Goal: Task Accomplishment & Management: Use online tool/utility

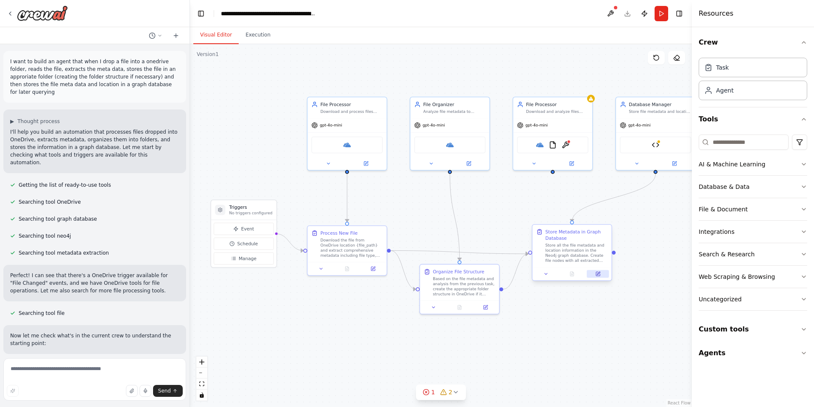
scroll to position [1455, 0]
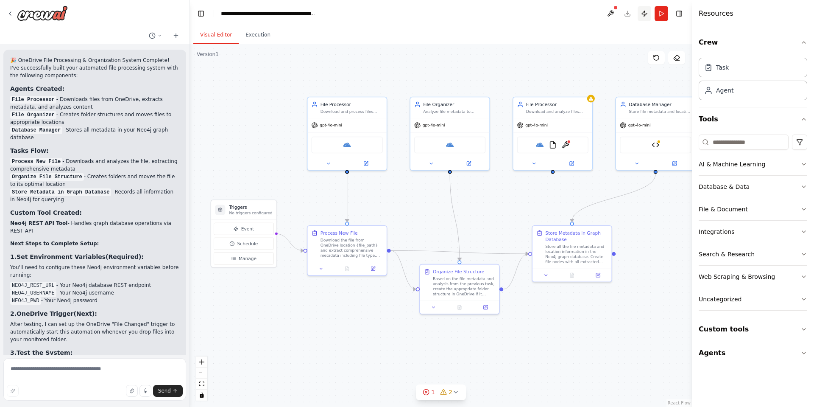
click at [641, 13] on button "Publish" at bounding box center [645, 13] width 14 height 15
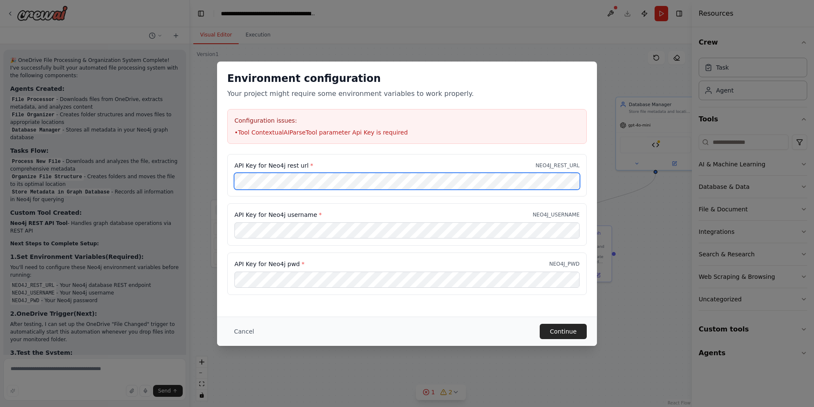
click at [107, 143] on div "Environment configuration Your project might require some environment variables…" at bounding box center [407, 203] width 814 height 407
click at [192, 166] on div "Environment configuration Your project might require some environment variables…" at bounding box center [407, 203] width 814 height 407
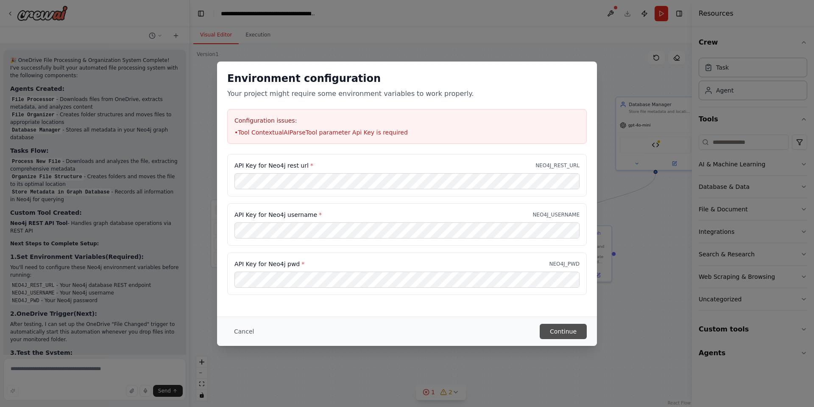
click at [573, 328] on button "Continue" at bounding box center [563, 331] width 47 height 15
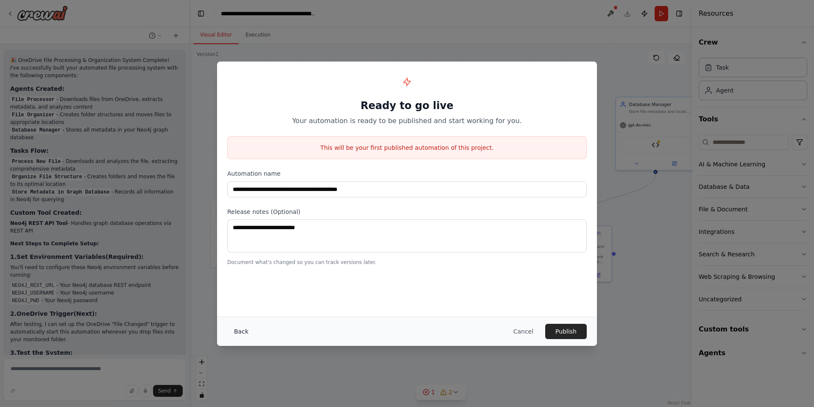
click at [232, 334] on button "Back" at bounding box center [241, 331] width 28 height 15
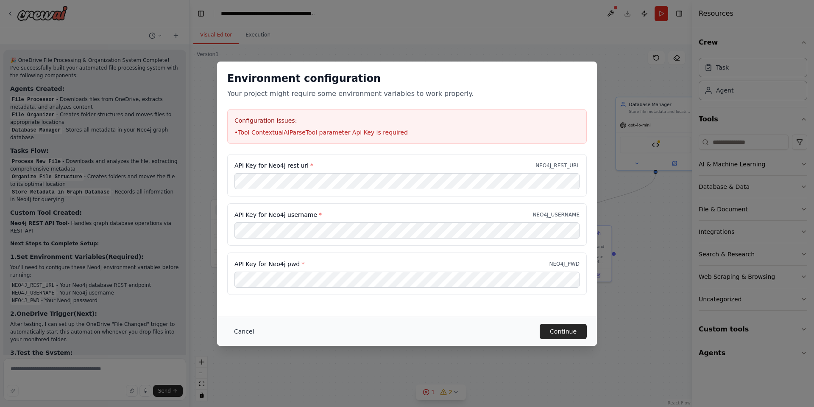
click at [249, 331] on button "Cancel" at bounding box center [244, 331] width 34 height 15
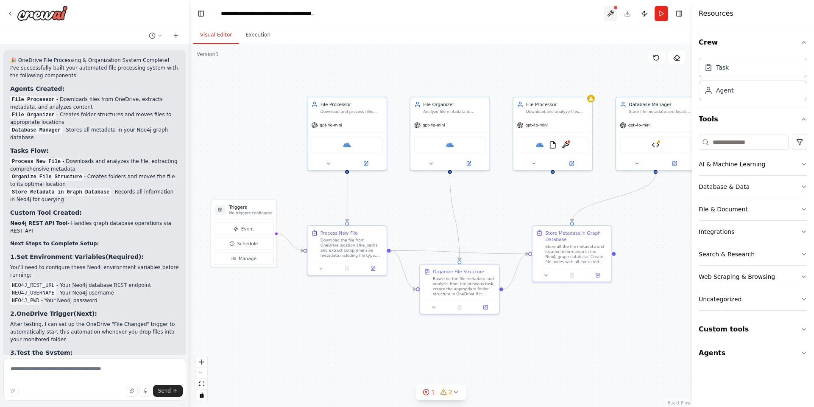
click at [609, 13] on button at bounding box center [611, 13] width 14 height 15
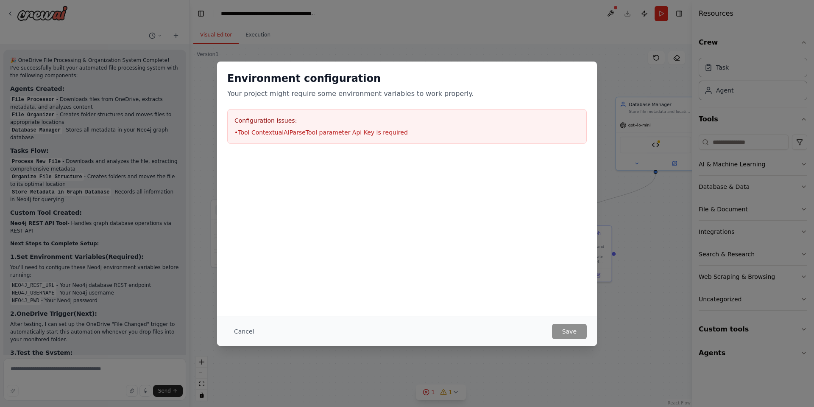
click at [314, 129] on li "• Tool ContextualAIParseTool parameter Api Key is required" at bounding box center [407, 132] width 345 height 8
click at [250, 331] on button "Cancel" at bounding box center [244, 331] width 34 height 15
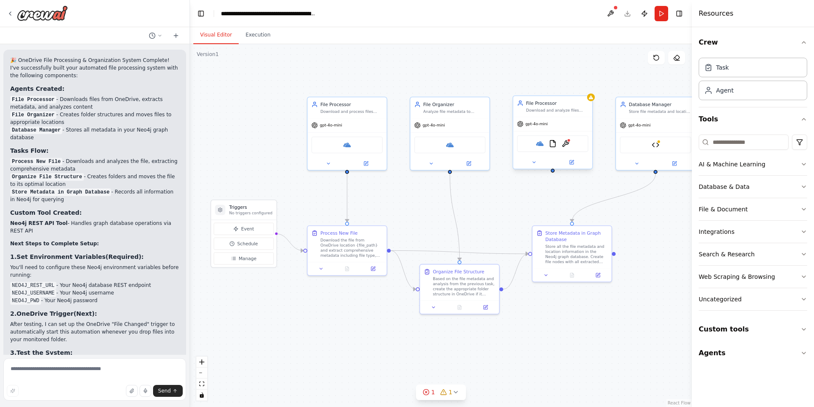
click at [575, 115] on div "File Processor Download and analyze files from OneDrive when they are added, ex…" at bounding box center [552, 106] width 79 height 21
click at [566, 143] on img at bounding box center [566, 144] width 8 height 8
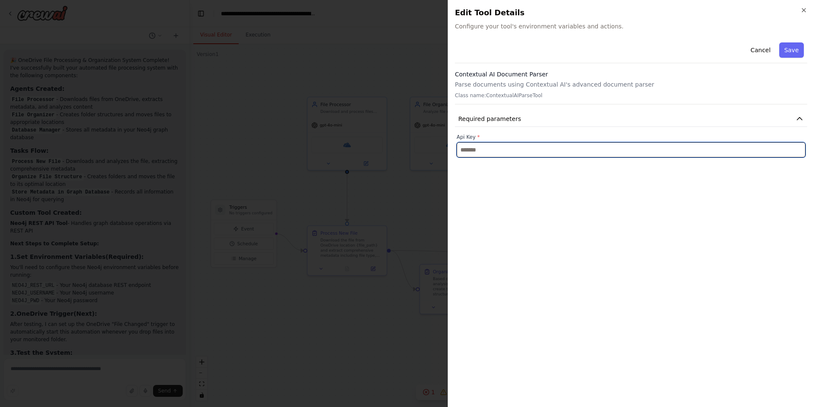
click at [559, 148] on input "text" at bounding box center [631, 149] width 349 height 15
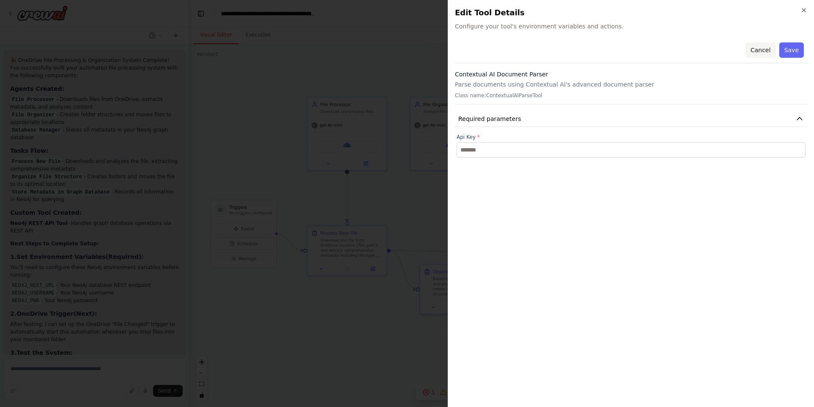
click at [760, 48] on button "Cancel" at bounding box center [761, 49] width 30 height 15
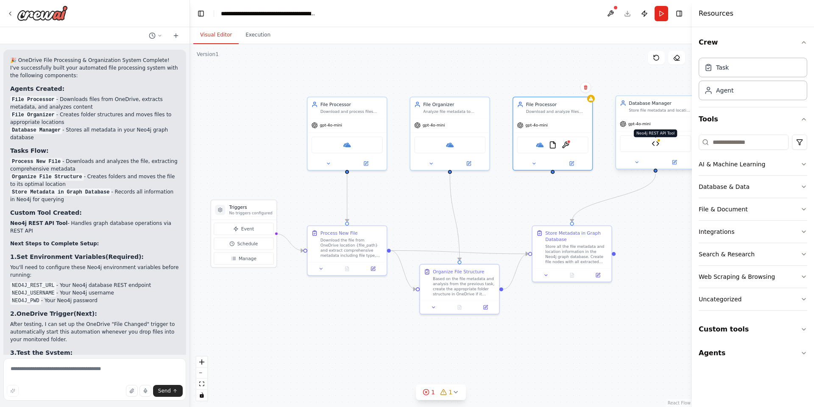
click at [656, 142] on img at bounding box center [656, 144] width 8 height 8
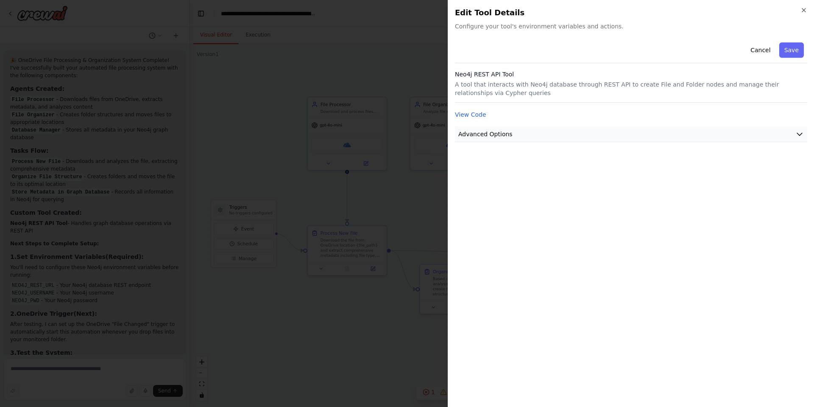
click at [801, 137] on icon "button" at bounding box center [800, 134] width 8 height 8
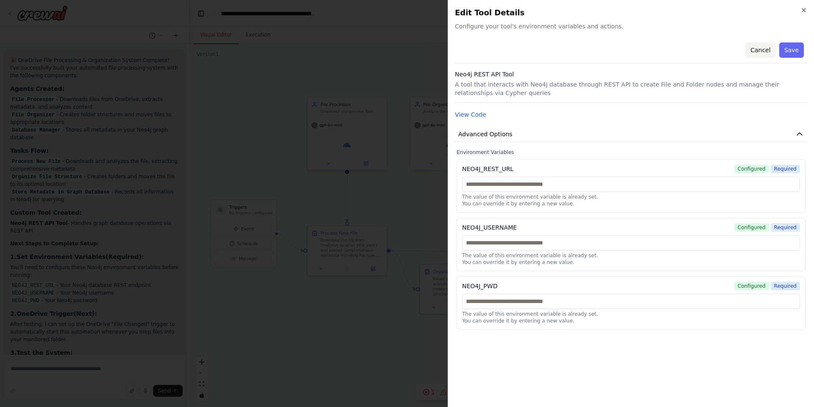
click at [766, 55] on button "Cancel" at bounding box center [761, 49] width 30 height 15
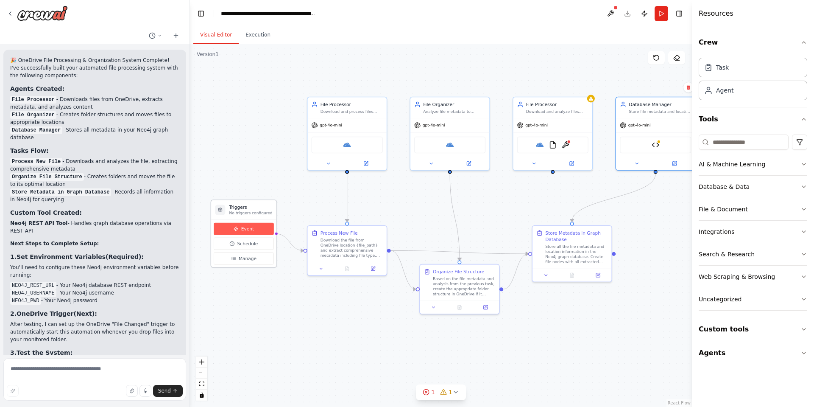
click at [252, 225] on button "Event" at bounding box center [244, 229] width 60 height 12
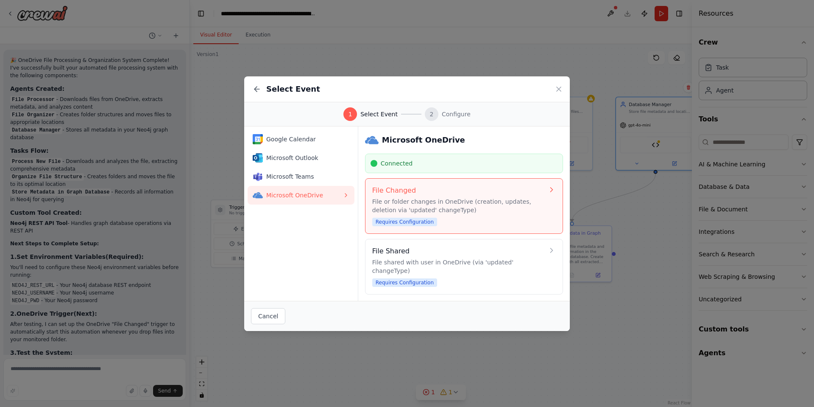
click at [445, 208] on p "File or folder changes in OneDrive (creation, updates, deletion via 'updated' c…" at bounding box center [458, 205] width 172 height 17
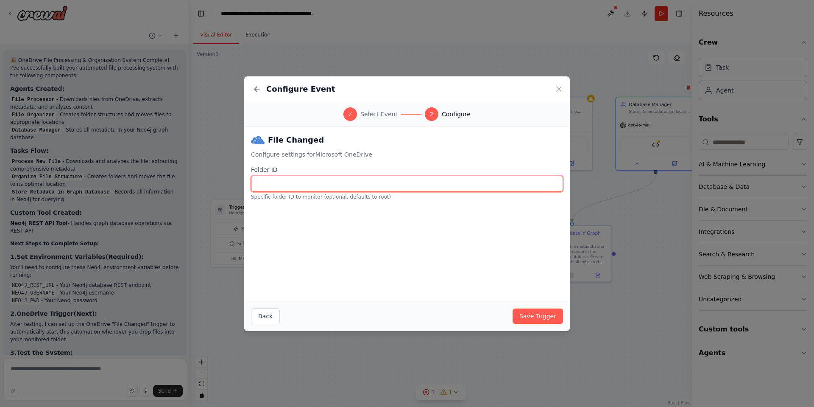
click at [330, 184] on input "Folder ID" at bounding box center [407, 184] width 312 height 16
paste input "**********"
type input "**********"
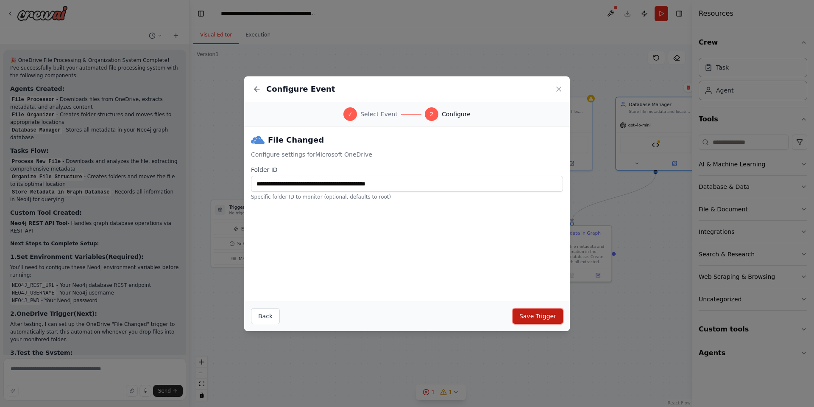
click at [531, 316] on button "Save Trigger" at bounding box center [538, 315] width 50 height 15
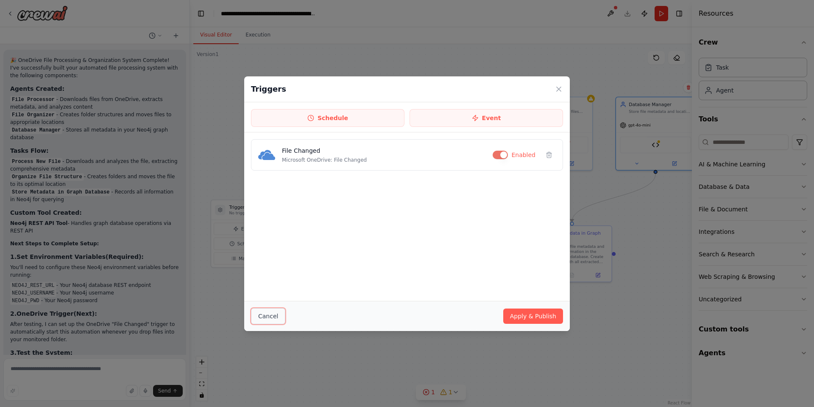
click at [259, 314] on button "Cancel" at bounding box center [268, 316] width 34 height 16
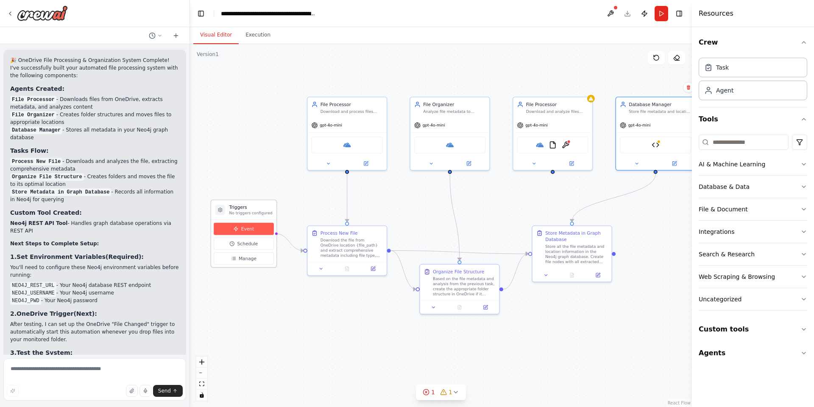
click at [256, 229] on button "Event" at bounding box center [244, 229] width 60 height 12
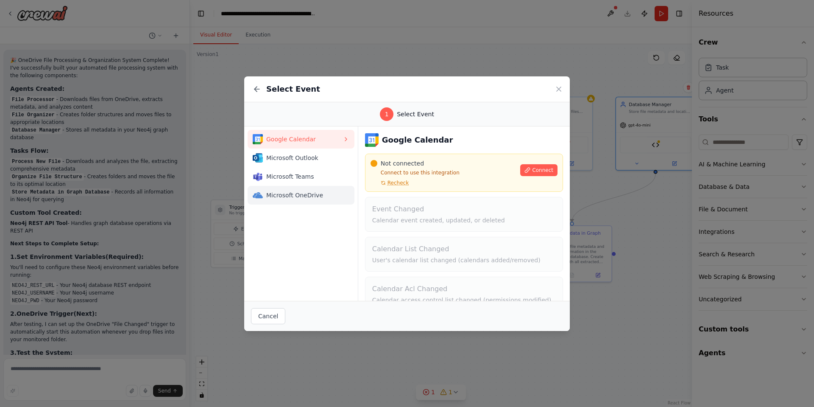
click at [290, 202] on button "Microsoft OneDrive" at bounding box center [301, 195] width 107 height 19
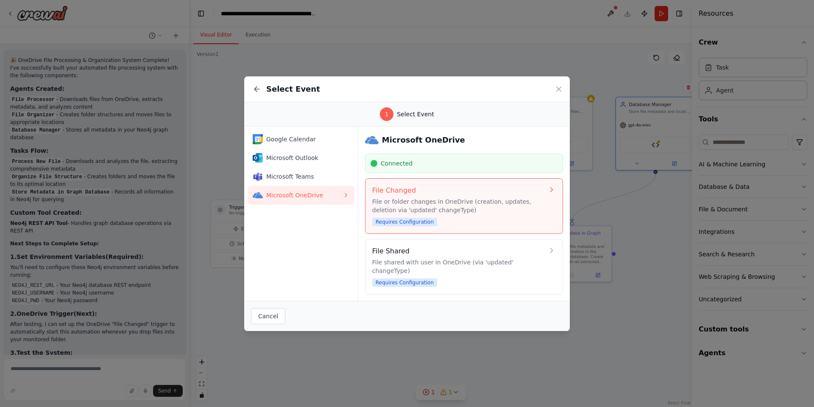
click at [514, 203] on p "File or folder changes in OneDrive (creation, updates, deletion via 'updated' c…" at bounding box center [458, 205] width 172 height 17
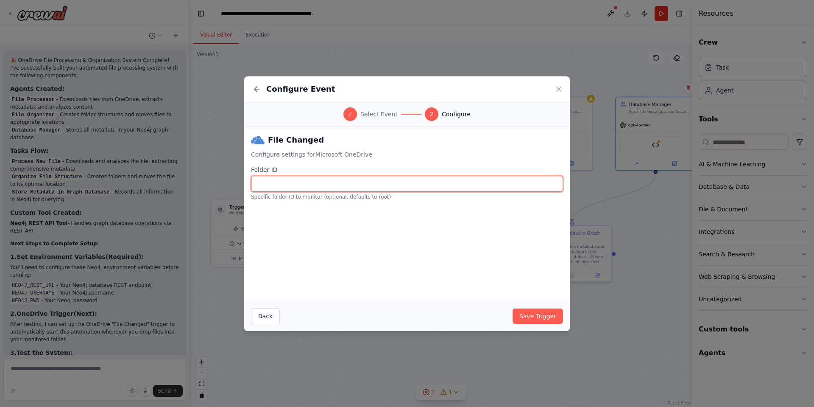
click at [395, 182] on input "Folder ID" at bounding box center [407, 184] width 312 height 16
paste input "**********"
type input "**********"
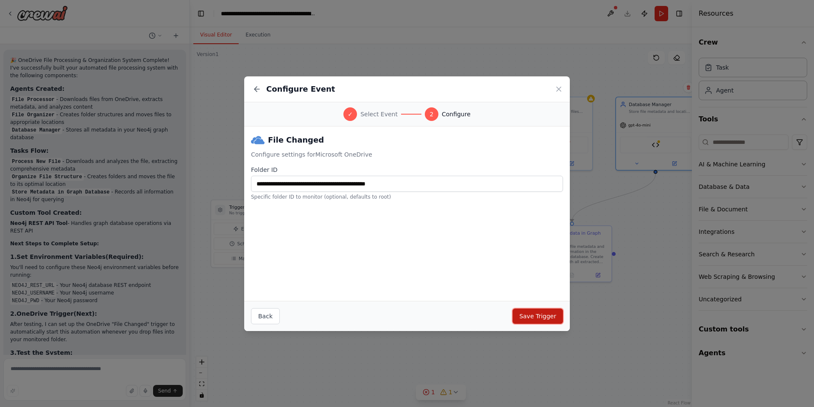
click at [560, 312] on button "Save Trigger" at bounding box center [538, 315] width 50 height 15
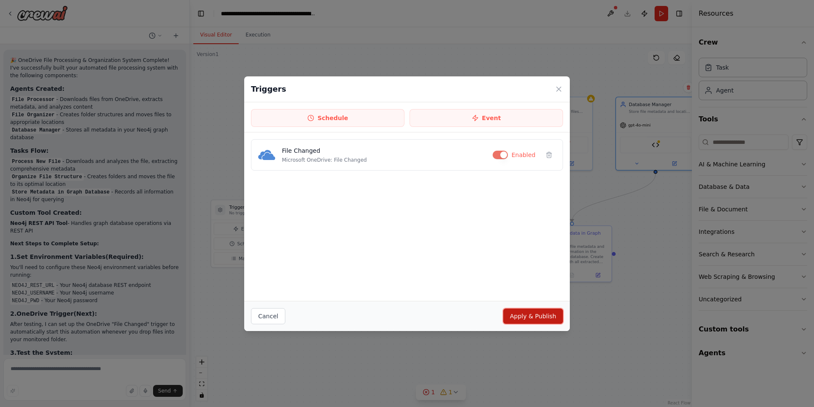
click at [533, 316] on button "Apply & Publish" at bounding box center [534, 315] width 60 height 15
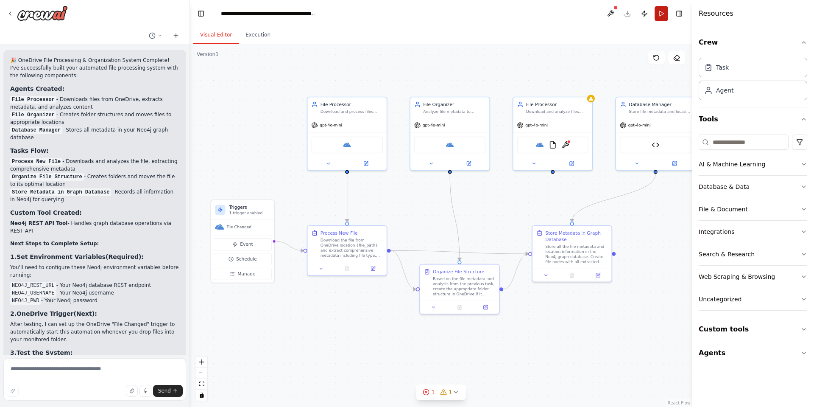
click at [666, 15] on button "Run" at bounding box center [662, 13] width 14 height 15
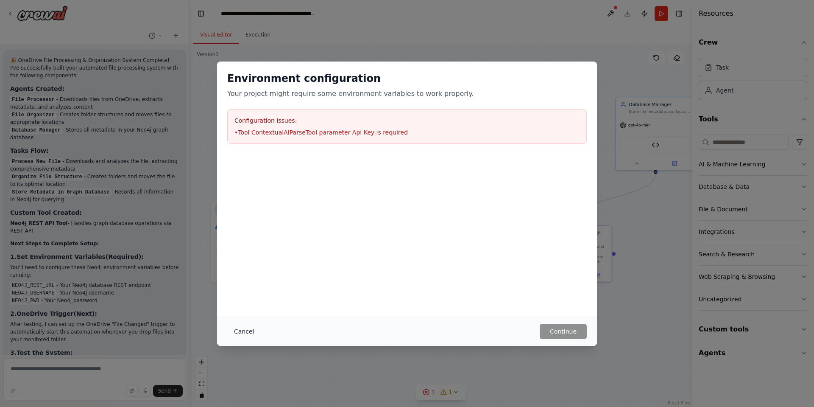
click at [232, 328] on button "Cancel" at bounding box center [244, 331] width 34 height 15
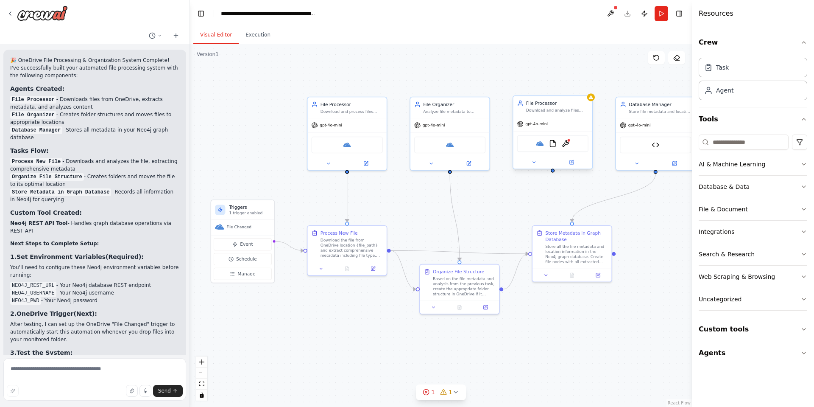
click at [565, 109] on div "Download and analyze files from OneDrive when they are added, extracting compre…" at bounding box center [557, 110] width 62 height 5
click at [570, 141] on div at bounding box center [569, 140] width 4 height 4
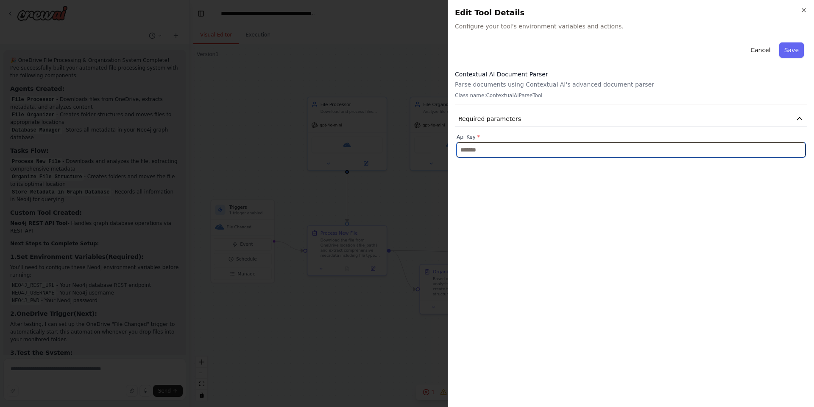
click at [562, 147] on input "text" at bounding box center [631, 149] width 349 height 15
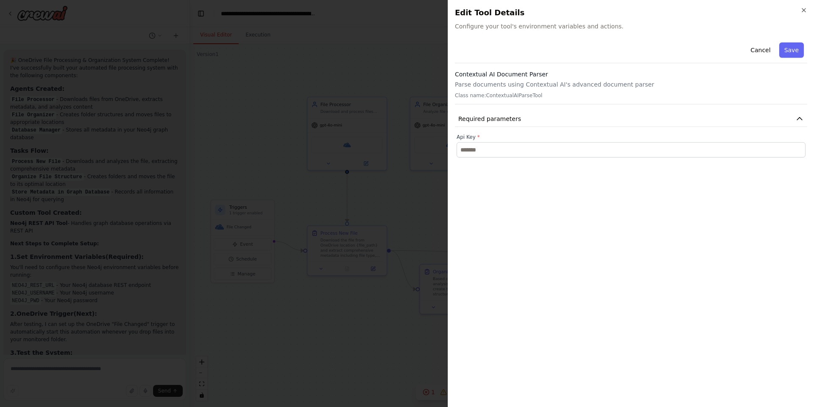
click at [514, 95] on p "Class name: ContextualAIParseTool" at bounding box center [631, 95] width 353 height 7
copy p "ContextualAIParseTool"
click at [755, 53] on button "Cancel" at bounding box center [761, 49] width 30 height 15
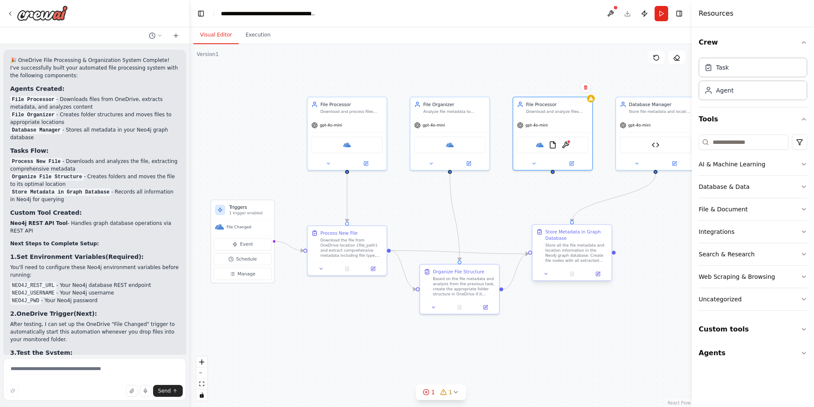
click at [587, 243] on div "Store all the file metadata and location information in the Neo4j graph databas…" at bounding box center [577, 253] width 62 height 21
click at [599, 275] on icon at bounding box center [598, 274] width 4 height 4
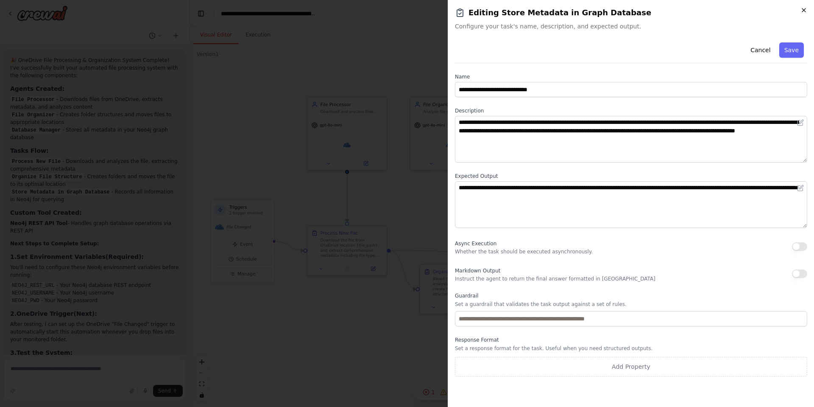
click at [804, 9] on icon "button" at bounding box center [804, 10] width 7 height 7
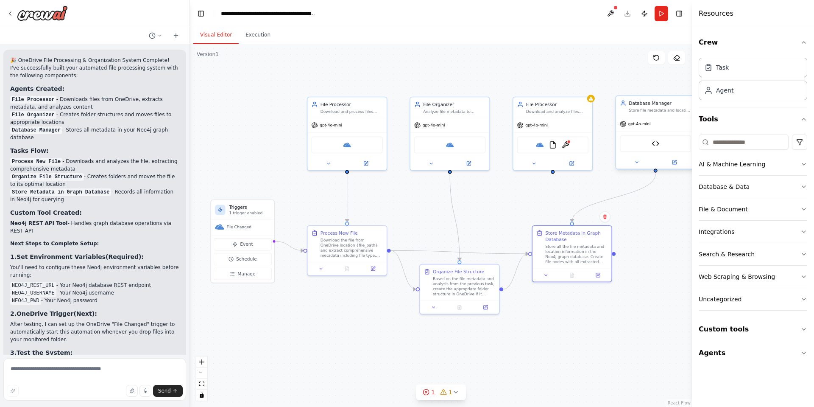
click at [661, 149] on div "Neo4j REST API Tool" at bounding box center [655, 143] width 71 height 17
click at [657, 144] on img at bounding box center [656, 144] width 8 height 8
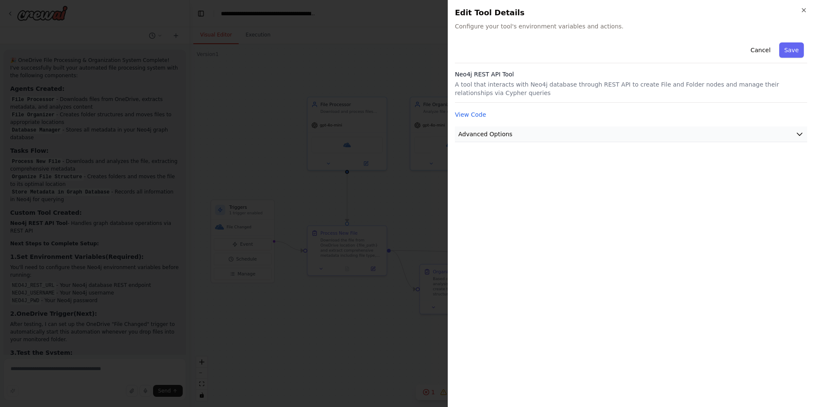
click at [662, 139] on button "Advanced Options" at bounding box center [631, 134] width 353 height 16
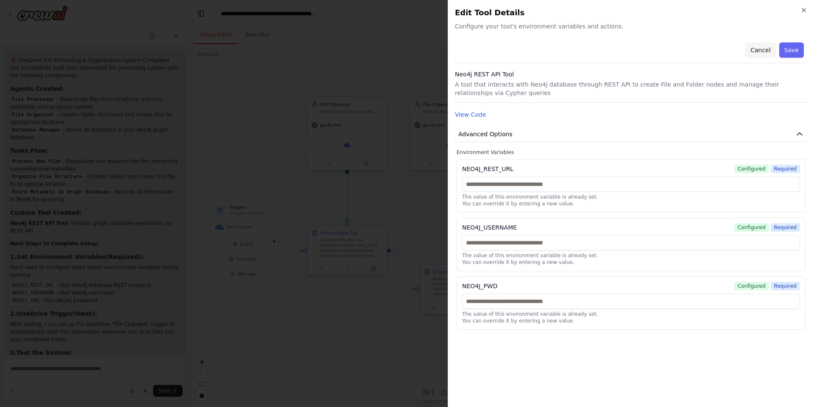
click at [757, 52] on button "Cancel" at bounding box center [761, 49] width 30 height 15
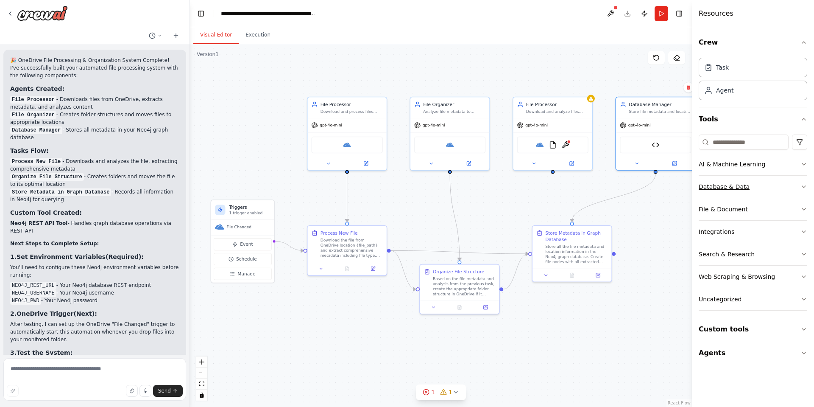
click at [739, 185] on div "Database & Data" at bounding box center [724, 186] width 51 height 8
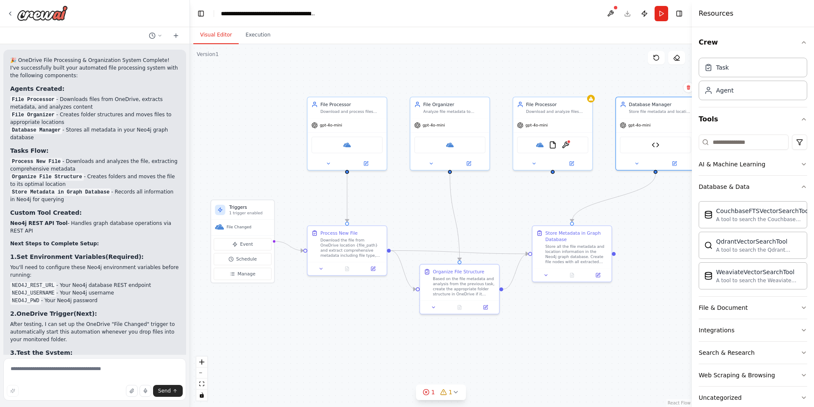
click at [662, 269] on div ".deletable-edge-delete-btn { width: 20px; height: 20px; border: 0px solid #ffff…" at bounding box center [441, 225] width 502 height 363
click at [663, 269] on div ".deletable-edge-delete-btn { width: 20px; height: 20px; border: 0px solid #ffff…" at bounding box center [441, 225] width 502 height 363
click at [668, 218] on div ".deletable-edge-delete-btn { width: 20px; height: 20px; border: 0px solid #ffff…" at bounding box center [441, 225] width 502 height 363
click at [725, 89] on div "Agent" at bounding box center [724, 90] width 17 height 8
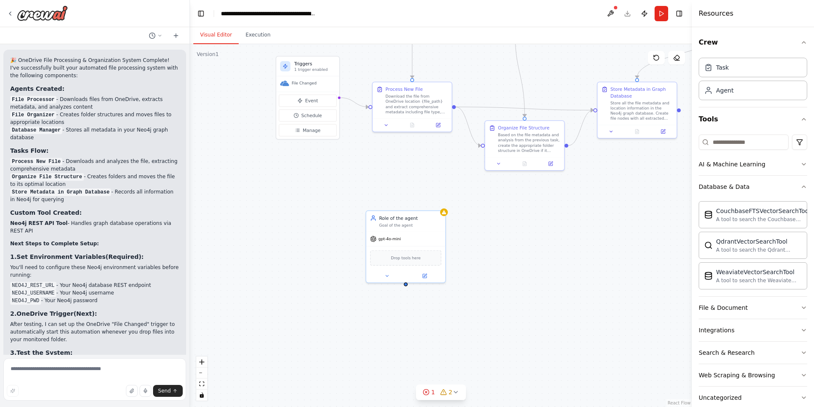
drag, startPoint x: 432, startPoint y: 350, endPoint x: 497, endPoint y: 206, distance: 158.0
click at [497, 206] on div ".deletable-edge-delete-btn { width: 20px; height: 20px; border: 0px solid #ffff…" at bounding box center [441, 225] width 502 height 363
click at [393, 239] on span "gpt-4o-mini" at bounding box center [390, 237] width 22 height 5
click at [423, 277] on icon at bounding box center [424, 274] width 5 height 5
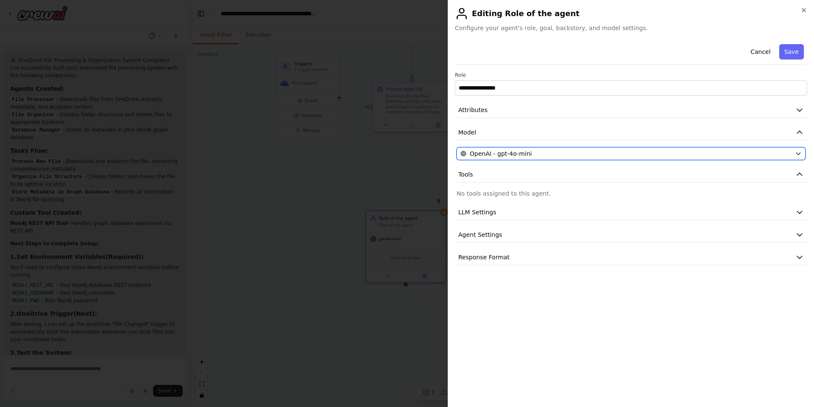
click at [585, 159] on button "OpenAI - gpt-4o-mini" at bounding box center [631, 153] width 349 height 13
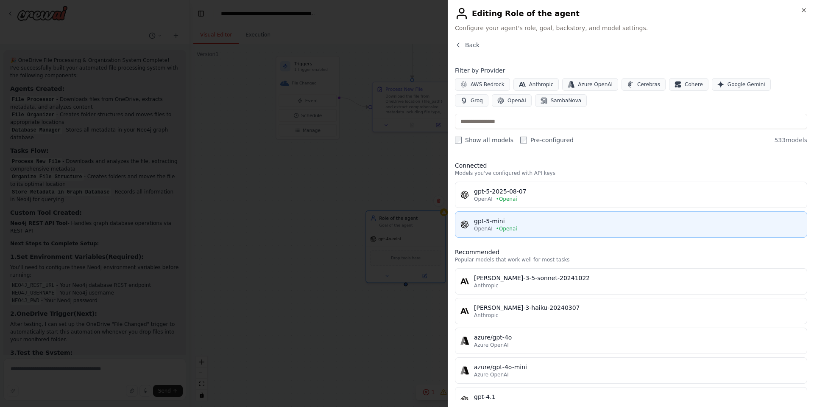
click at [565, 225] on div "OpenAI • Openai" at bounding box center [638, 228] width 328 height 7
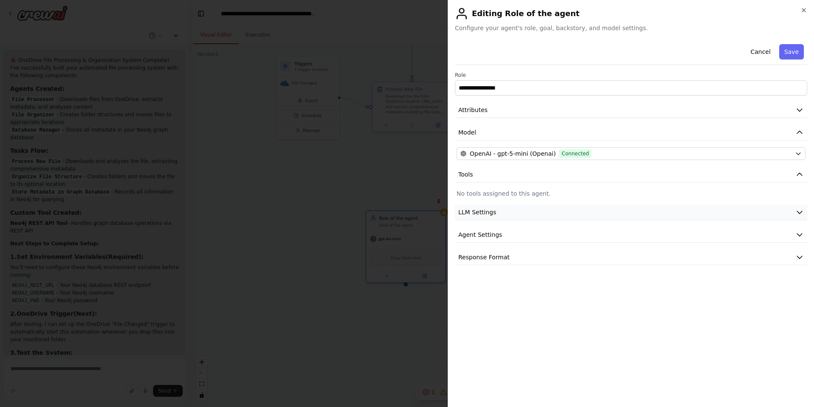
click at [541, 211] on button "LLM Settings" at bounding box center [631, 212] width 353 height 16
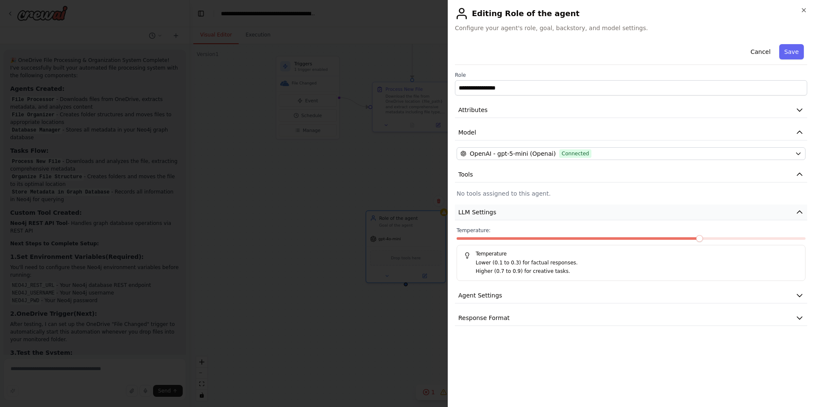
click at [541, 211] on button "LLM Settings" at bounding box center [631, 212] width 353 height 16
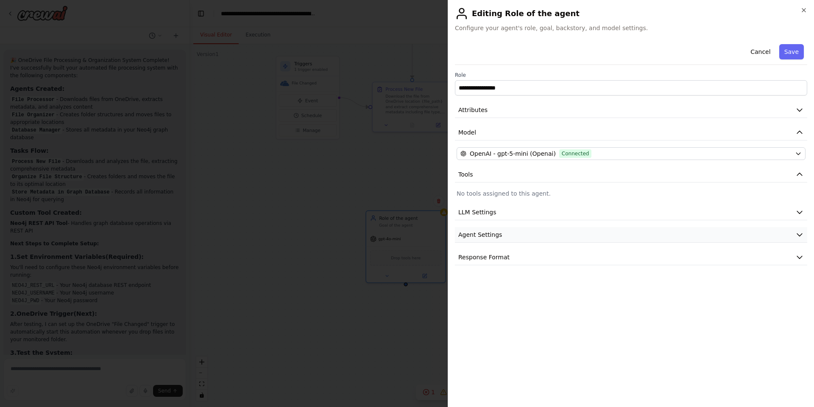
click at [541, 233] on button "Agent Settings" at bounding box center [631, 235] width 353 height 16
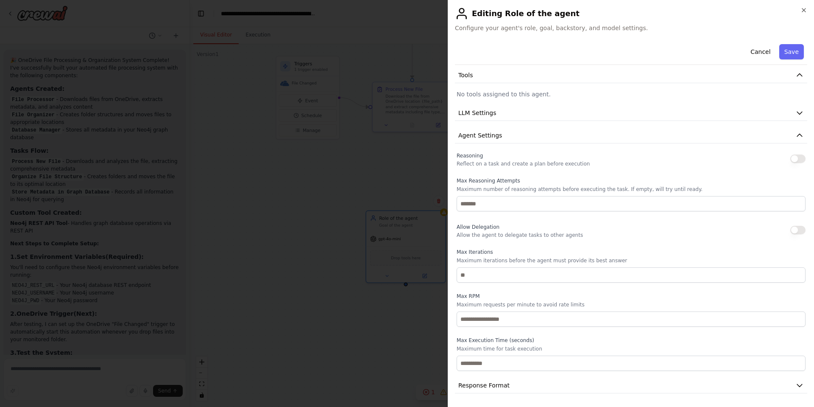
scroll to position [57, 0]
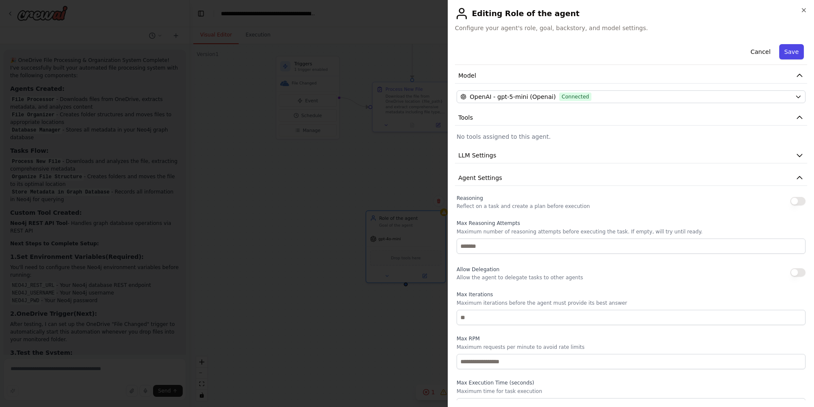
click at [784, 52] on button "Save" at bounding box center [792, 51] width 25 height 15
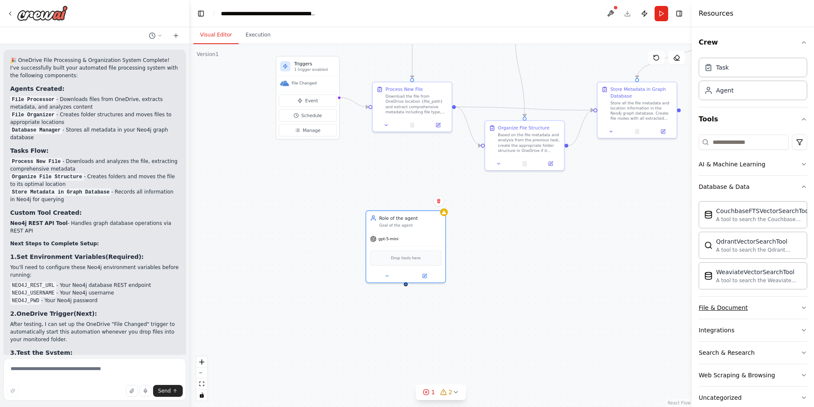
click at [717, 309] on div "File & Document" at bounding box center [723, 307] width 49 height 8
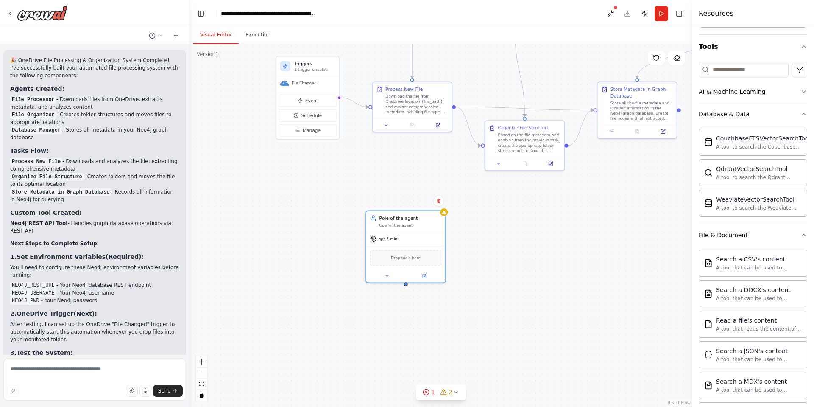
scroll to position [42, 0]
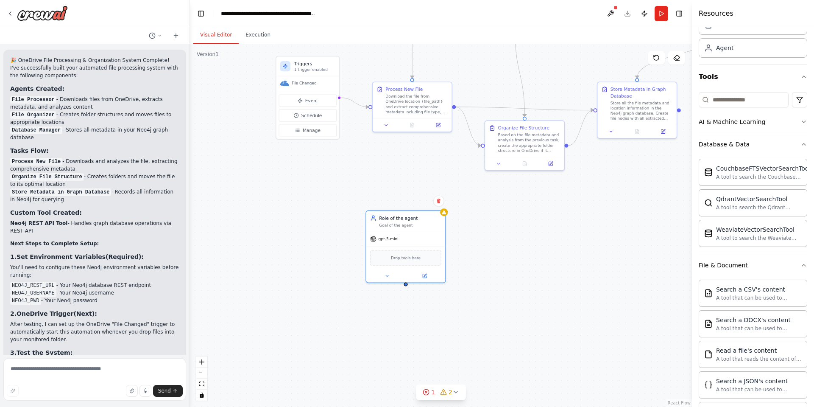
click at [756, 267] on button "File & Document" at bounding box center [753, 265] width 109 height 22
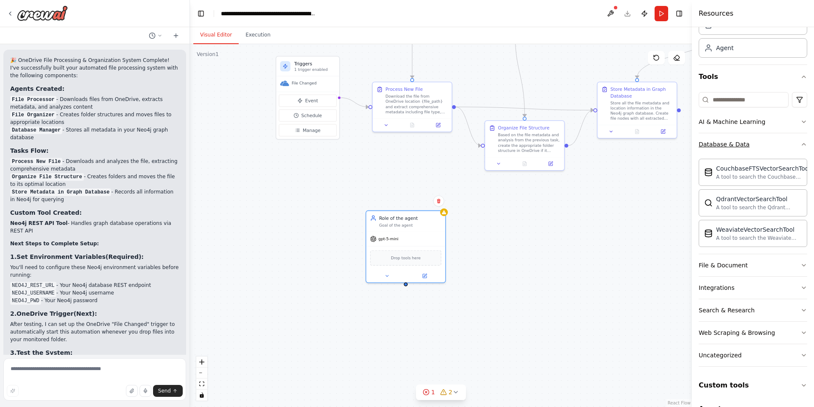
click at [751, 152] on button "Database & Data" at bounding box center [753, 144] width 109 height 22
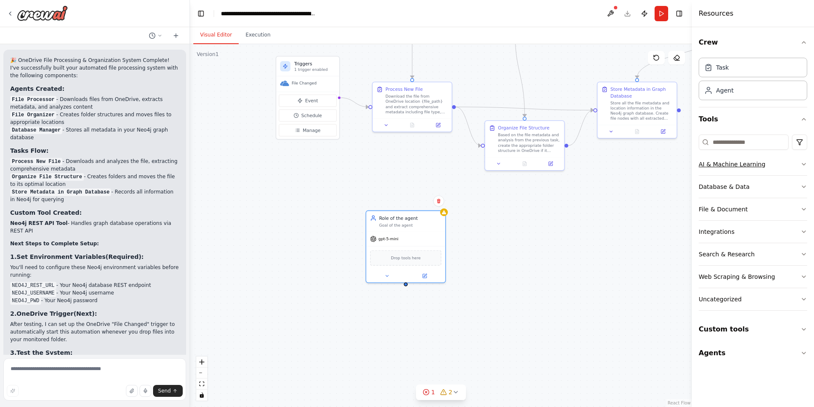
click at [751, 161] on div "AI & Machine Learning" at bounding box center [732, 164] width 67 height 8
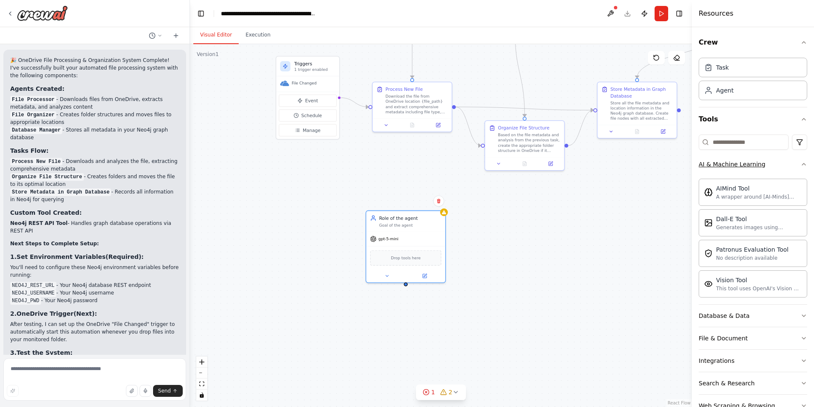
click at [740, 171] on button "AI & Machine Learning" at bounding box center [753, 164] width 109 height 22
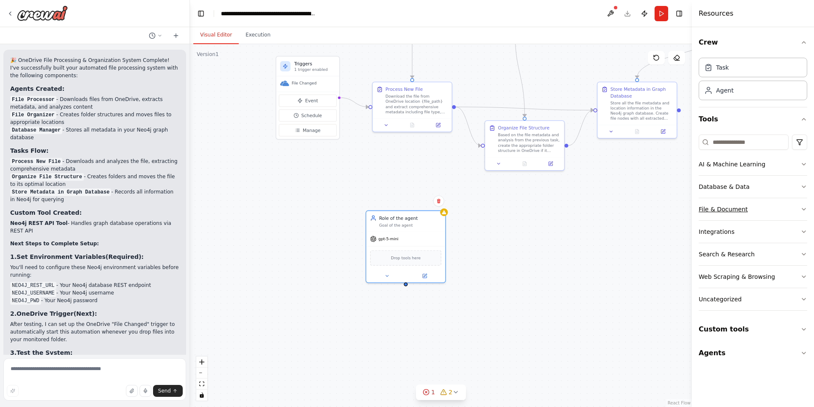
click at [741, 211] on div "File & Document" at bounding box center [723, 209] width 49 height 8
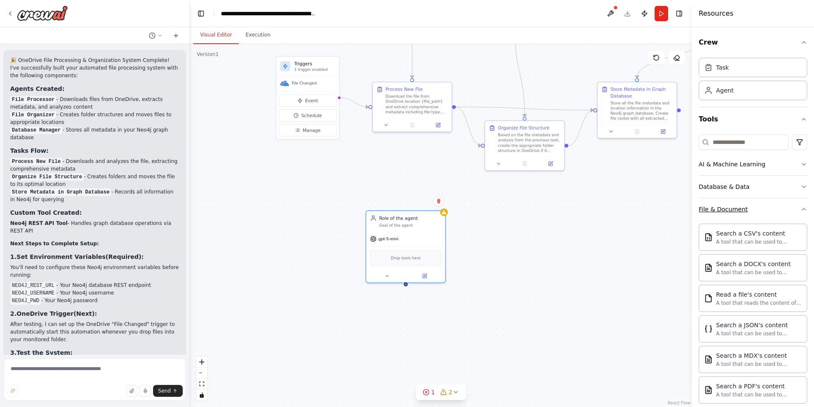
click at [741, 212] on div "File & Document" at bounding box center [723, 209] width 49 height 8
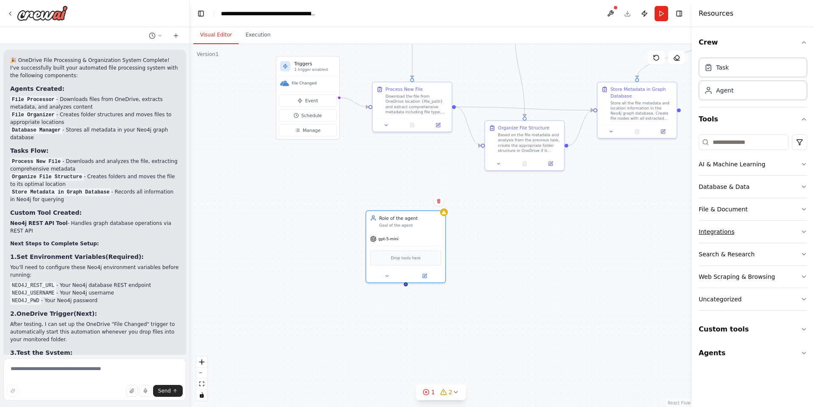
click at [741, 230] on button "Integrations" at bounding box center [753, 232] width 109 height 22
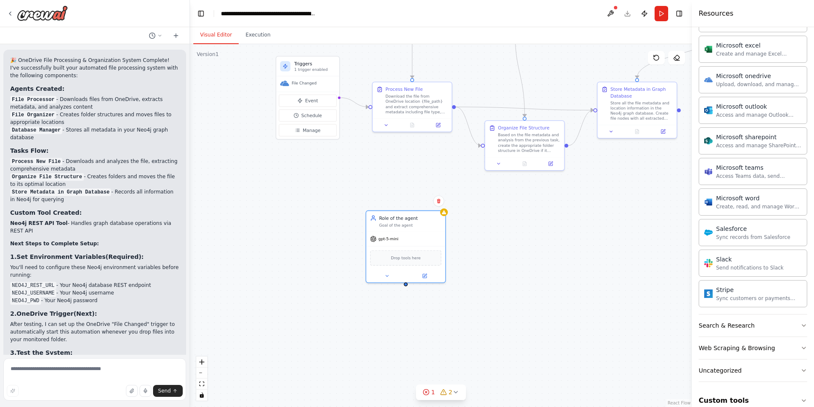
scroll to position [460, 0]
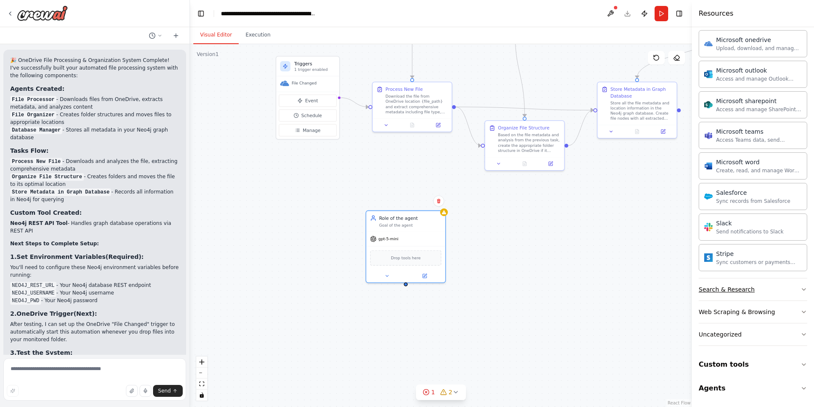
click at [742, 295] on button "Search & Research" at bounding box center [753, 289] width 109 height 22
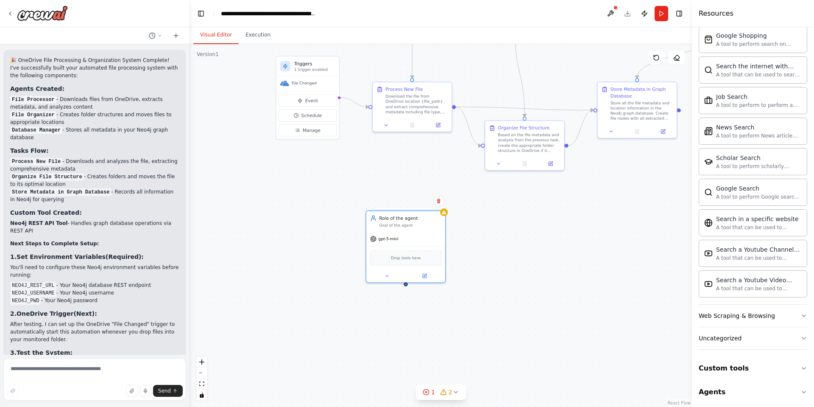
scroll to position [895, 0]
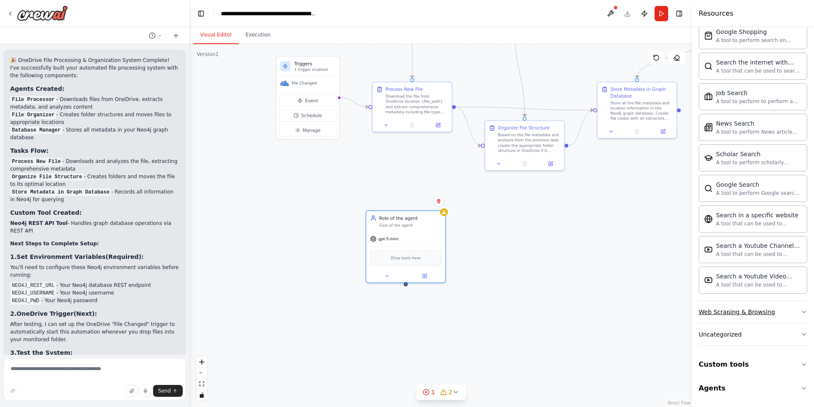
click at [738, 309] on div "Web Scraping & Browsing" at bounding box center [737, 312] width 76 height 8
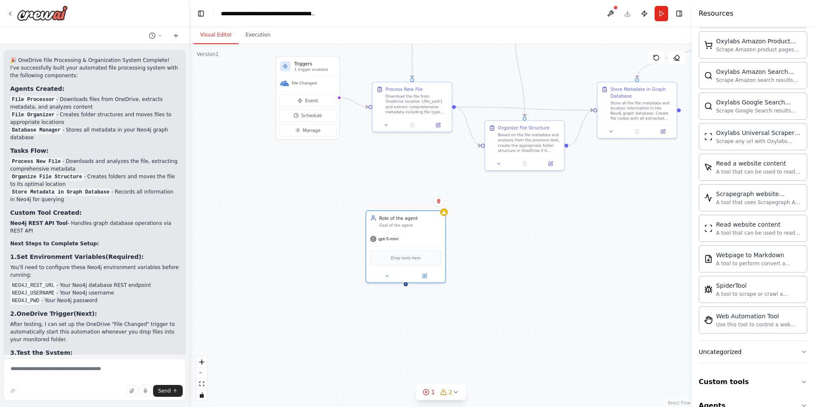
scroll to position [1360, 0]
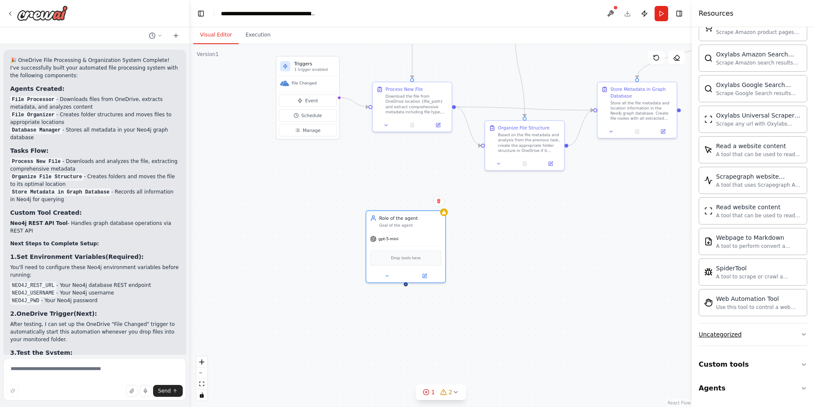
click at [741, 337] on button "Uncategorized" at bounding box center [753, 334] width 109 height 22
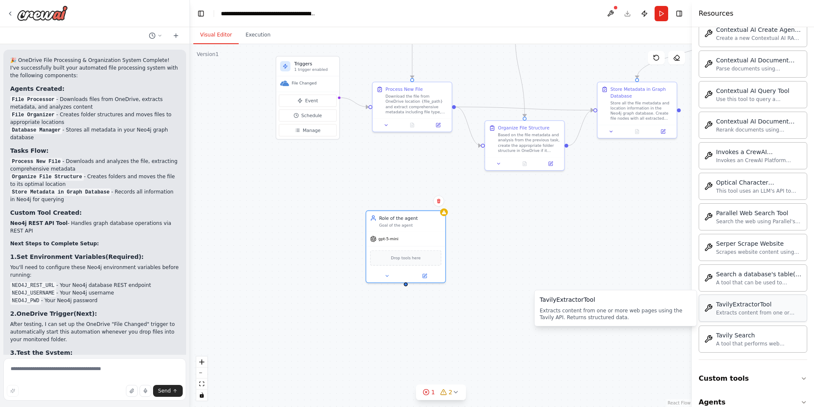
scroll to position [1824, 0]
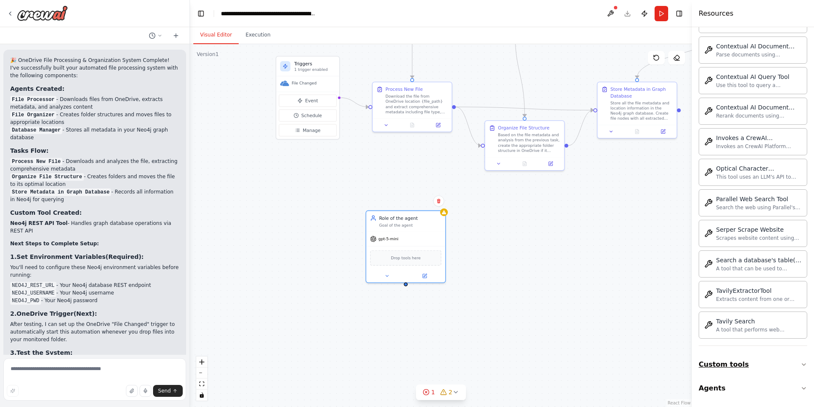
click at [737, 367] on button "Custom tools" at bounding box center [753, 365] width 109 height 24
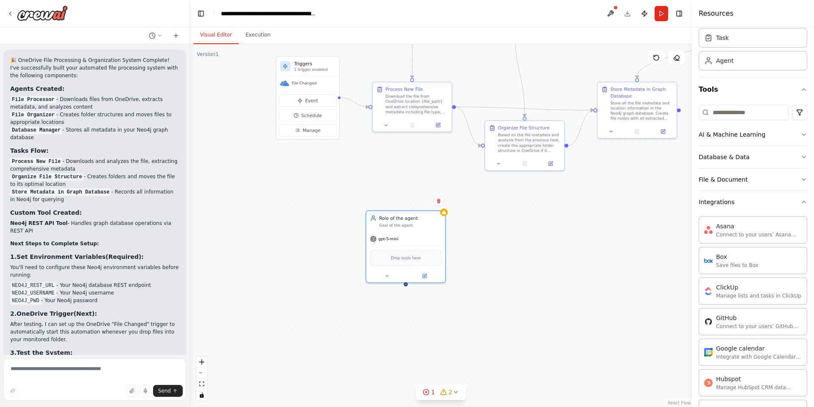
scroll to position [0, 0]
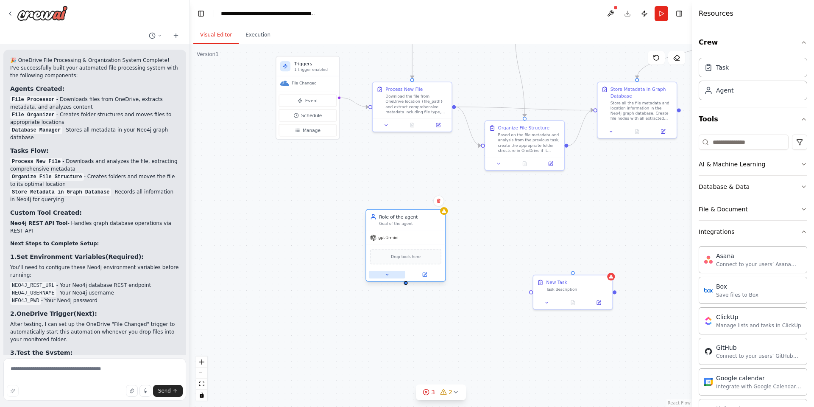
click at [386, 276] on icon at bounding box center [387, 274] width 5 height 5
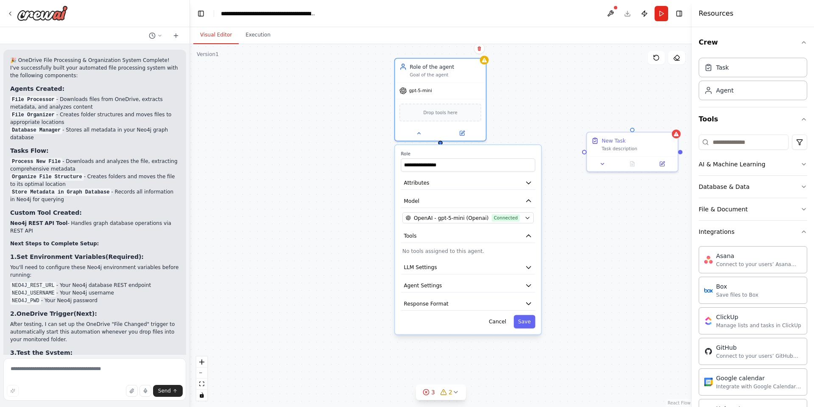
drag, startPoint x: 460, startPoint y: 255, endPoint x: 537, endPoint y: 120, distance: 155.1
click at [537, 120] on div ".deletable-edge-delete-btn { width: 20px; height: 20px; border: 0px solid #ffff…" at bounding box center [441, 225] width 502 height 363
click at [464, 286] on button "Agent Settings" at bounding box center [468, 286] width 134 height 14
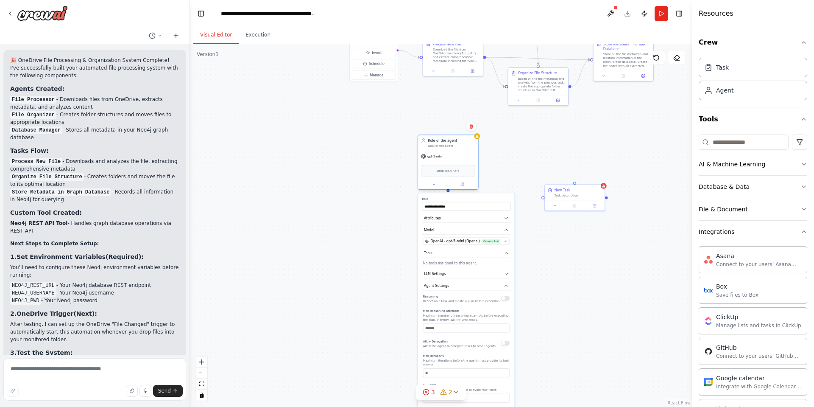
click at [447, 144] on div "Goal of the agent" at bounding box center [451, 146] width 47 height 4
click at [793, 44] on button "Crew" at bounding box center [753, 43] width 109 height 24
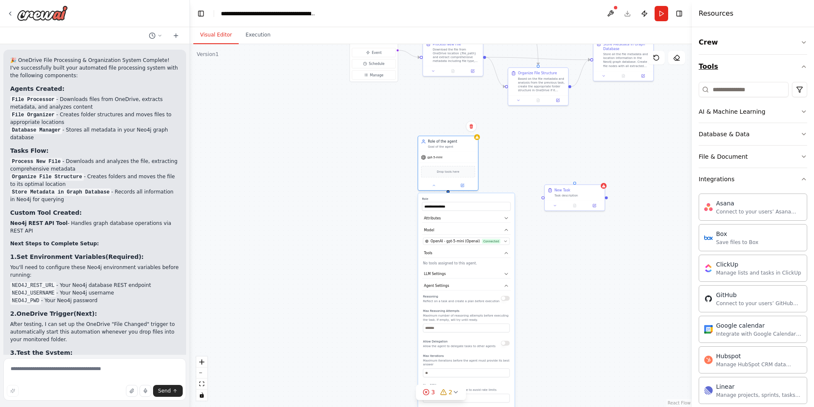
click at [797, 63] on button "Tools" at bounding box center [753, 67] width 109 height 24
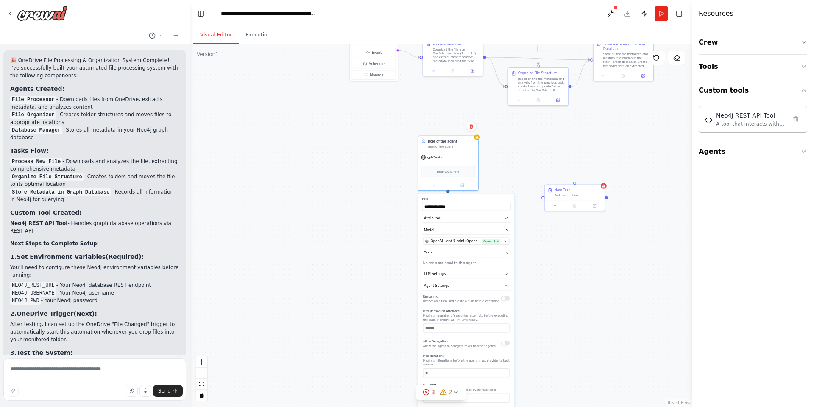
click at [807, 91] on icon "button" at bounding box center [804, 90] width 7 height 7
click at [616, 274] on div ".deletable-edge-delete-btn { width: 20px; height: 20px; border: 0px solid #ffff…" at bounding box center [441, 225] width 502 height 363
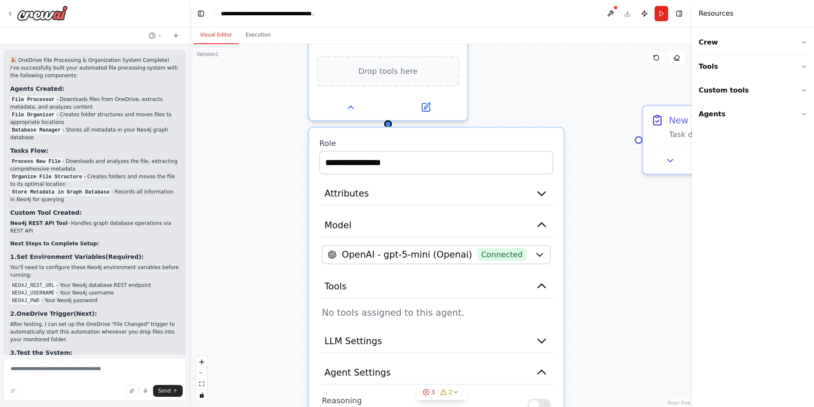
drag, startPoint x: 542, startPoint y: 197, endPoint x: 579, endPoint y: 53, distance: 149.0
click at [579, 53] on div ".deletable-edge-delete-btn { width: 20px; height: 20px; border: 0px solid #ffff…" at bounding box center [441, 225] width 502 height 363
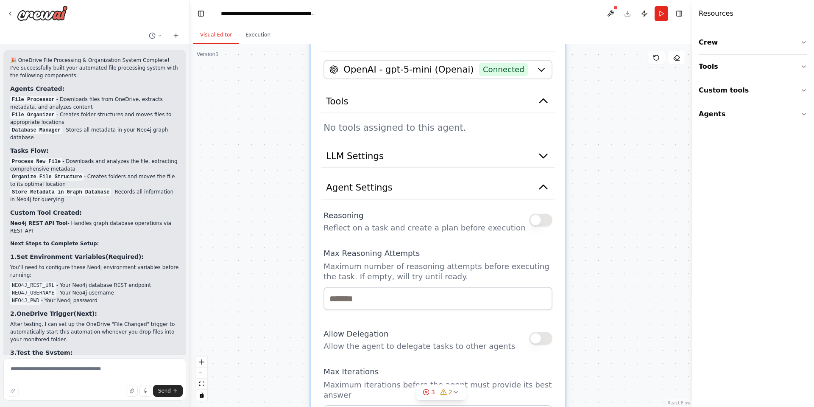
drag, startPoint x: 648, startPoint y: 339, endPoint x: 646, endPoint y: 196, distance: 143.0
click at [646, 196] on div ".deletable-edge-delete-btn { width: 20px; height: 20px; border: 0px solid #ffff…" at bounding box center [441, 225] width 502 height 363
click at [403, 135] on div "**********" at bounding box center [438, 287] width 255 height 692
click at [544, 103] on icon "button" at bounding box center [543, 99] width 13 height 13
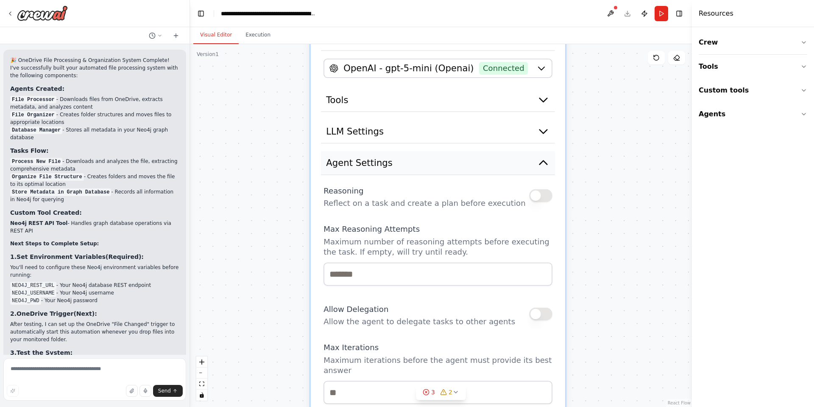
click at [550, 165] on button "Agent Settings" at bounding box center [438, 163] width 234 height 24
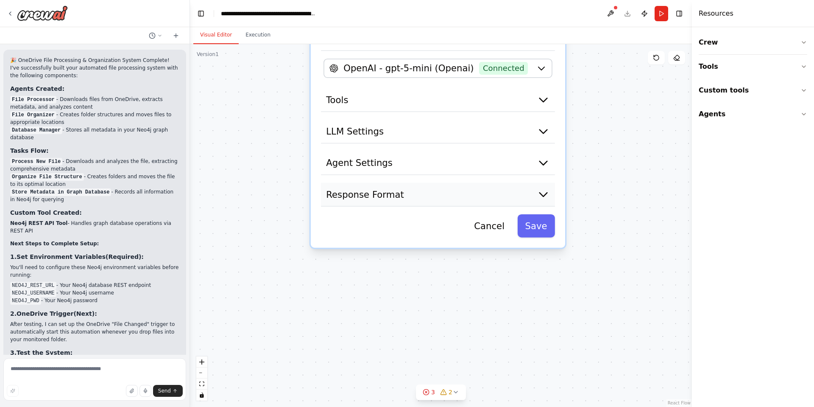
click at [549, 197] on icon "button" at bounding box center [543, 194] width 13 height 13
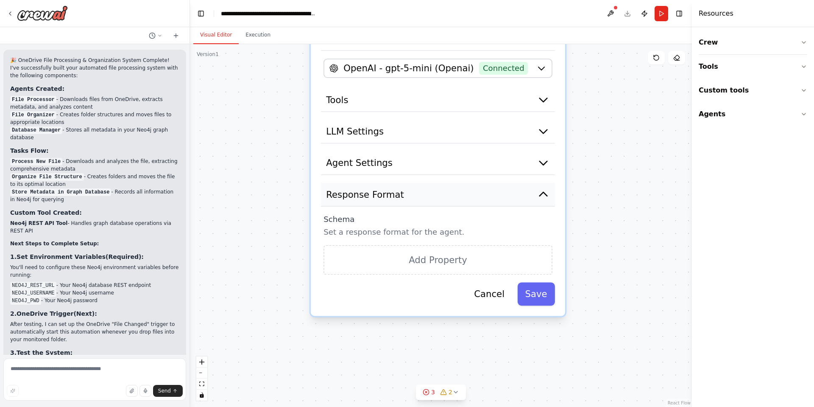
click at [549, 197] on icon "button" at bounding box center [543, 194] width 13 height 13
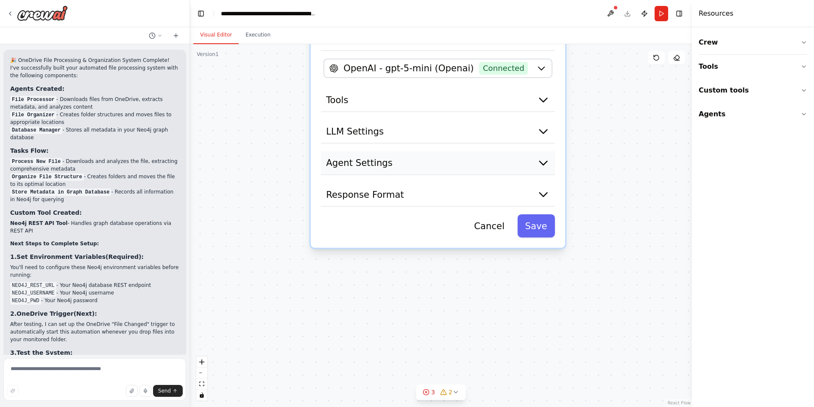
click at [546, 167] on icon "button" at bounding box center [543, 163] width 13 height 13
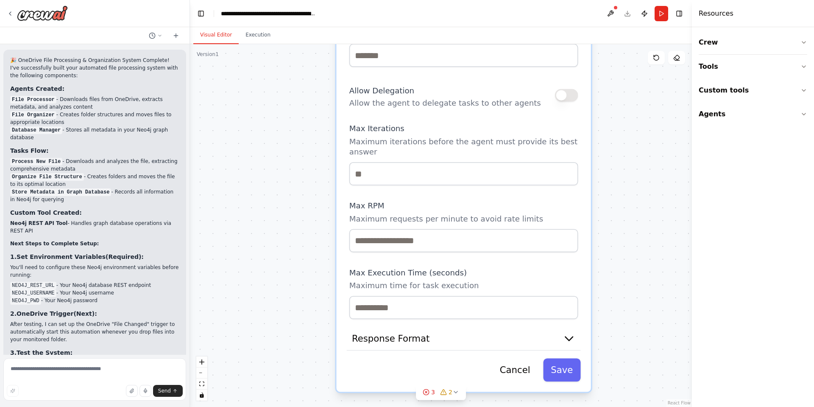
drag, startPoint x: 489, startPoint y: 311, endPoint x: 520, endPoint y: 99, distance: 214.4
click at [520, 99] on div "Allow Delegation Allow the agent to delegate tasks to other agents" at bounding box center [464, 95] width 229 height 26
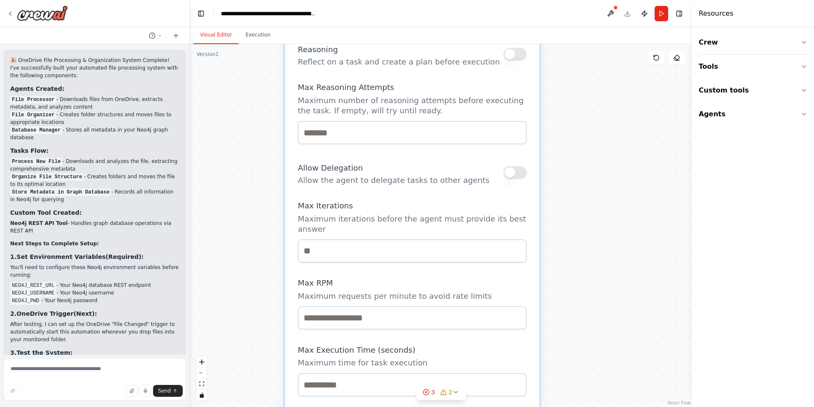
drag, startPoint x: 582, startPoint y: 262, endPoint x: 533, endPoint y: 350, distance: 100.5
click at [533, 350] on div "**********" at bounding box center [412, 134] width 255 height 669
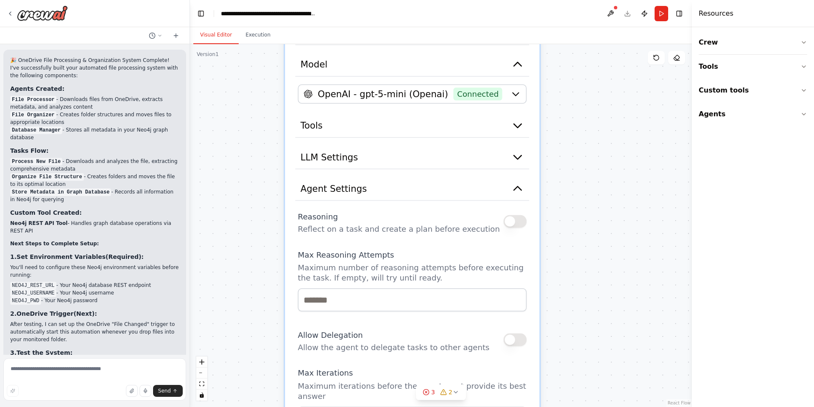
drag, startPoint x: 530, startPoint y: 192, endPoint x: 527, endPoint y: 351, distance: 158.7
click at [527, 351] on div "**********" at bounding box center [412, 301] width 255 height 669
click at [520, 187] on icon "button" at bounding box center [518, 188] width 13 height 13
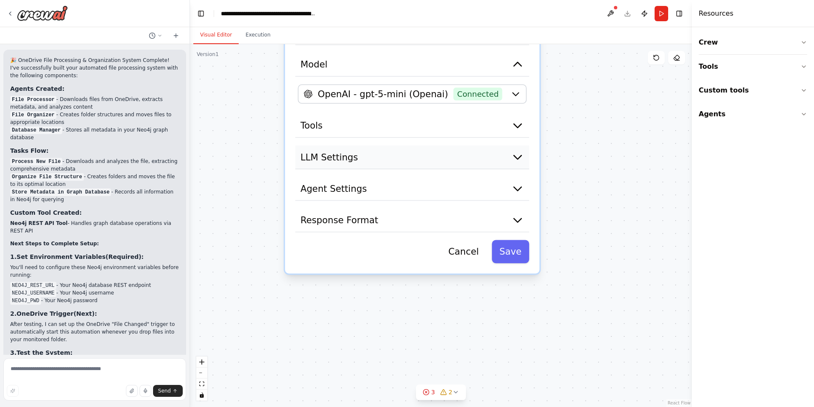
click at [523, 162] on icon "button" at bounding box center [518, 157] width 13 height 13
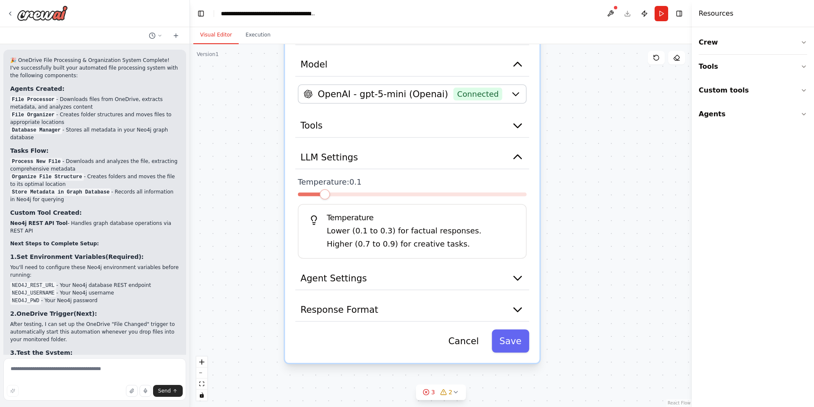
click at [320, 199] on span at bounding box center [325, 194] width 10 height 10
click at [527, 156] on button "LLM Settings" at bounding box center [413, 158] width 234 height 24
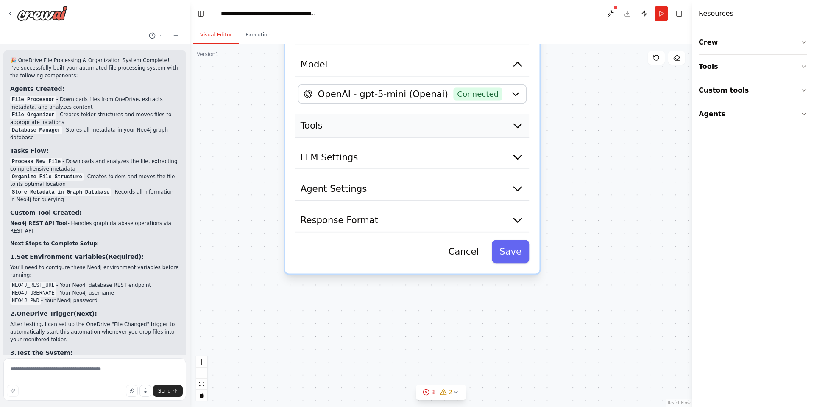
click at [523, 131] on icon "button" at bounding box center [518, 125] width 13 height 13
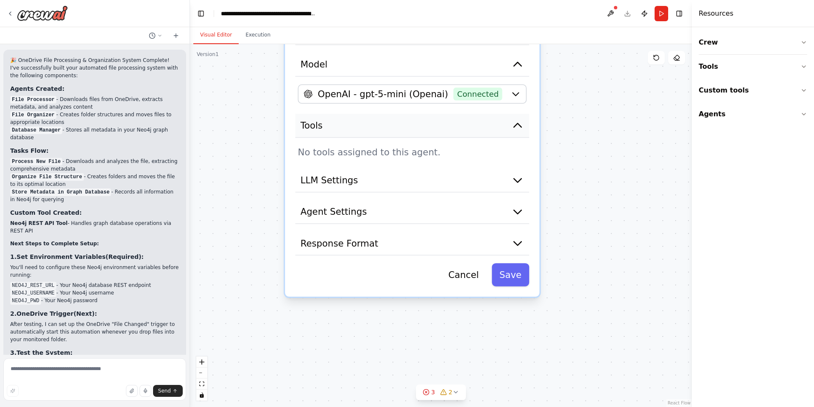
click at [523, 131] on icon "button" at bounding box center [518, 125] width 13 height 13
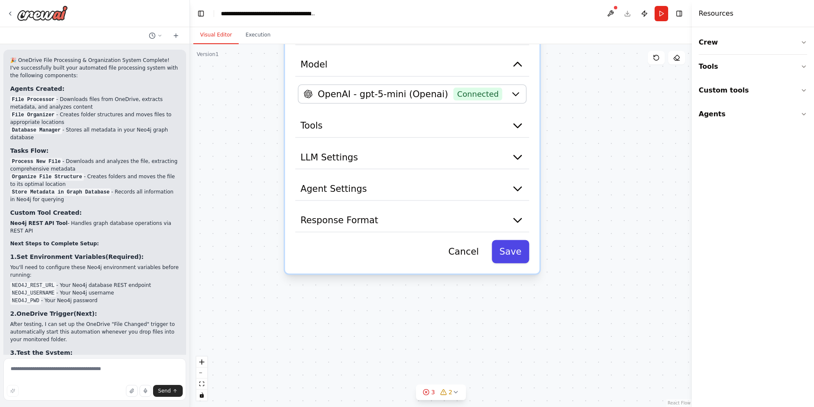
click at [526, 250] on button "Save" at bounding box center [510, 251] width 37 height 23
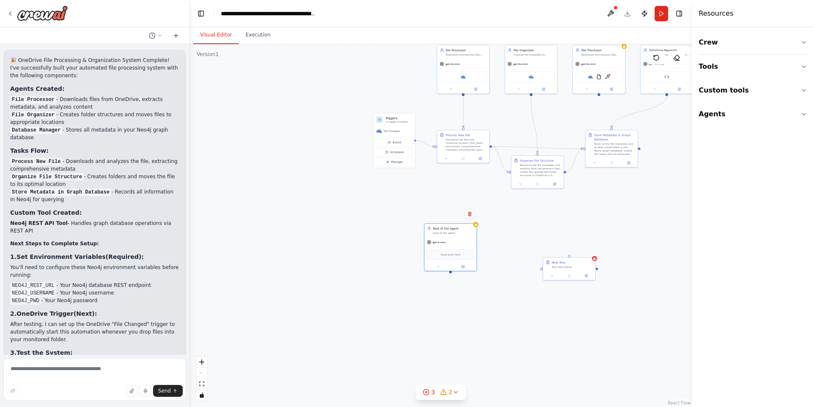
drag, startPoint x: 498, startPoint y: 149, endPoint x: 517, endPoint y: 273, distance: 125.3
click at [517, 273] on div ".deletable-edge-delete-btn { width: 20px; height: 20px; border: 0px solid #ffff…" at bounding box center [441, 225] width 502 height 363
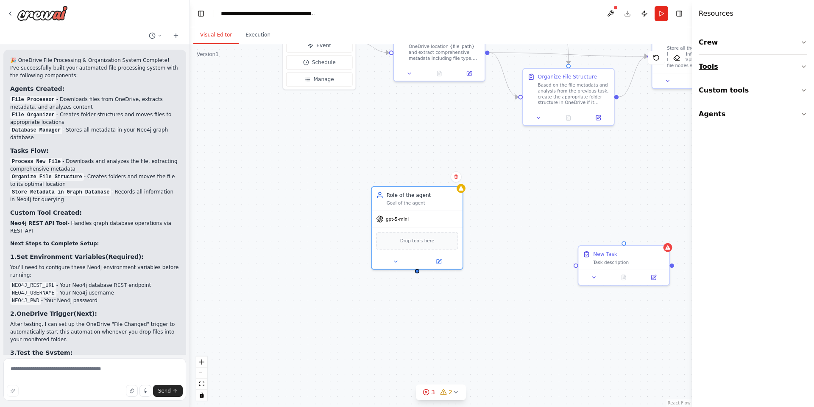
click at [716, 65] on button "Tools" at bounding box center [753, 67] width 109 height 24
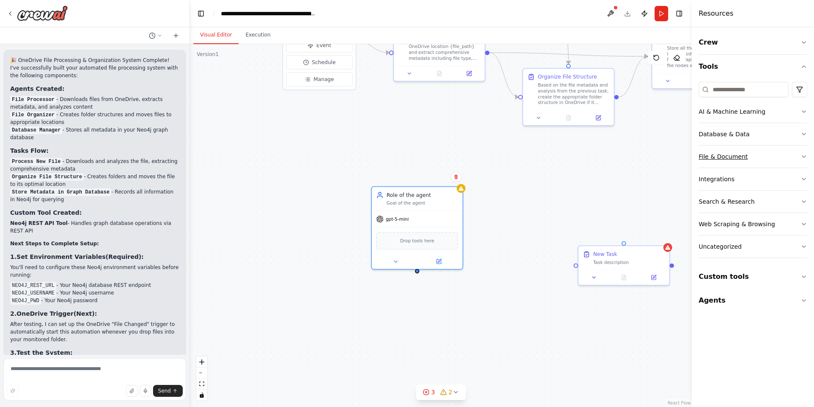
click at [745, 158] on button "File & Document" at bounding box center [753, 157] width 109 height 22
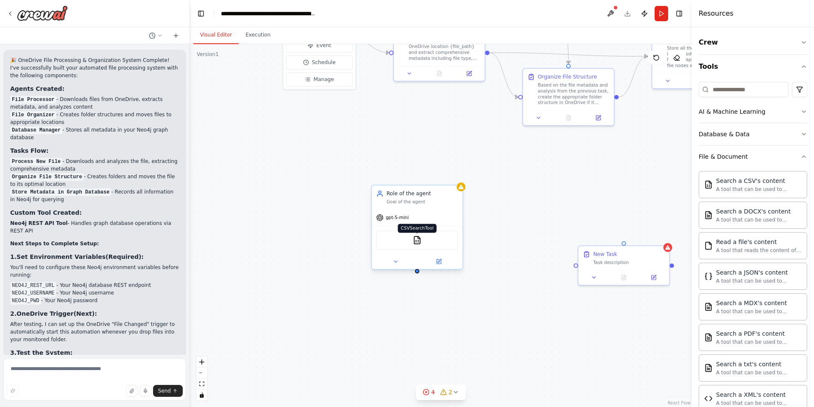
click at [417, 244] on img at bounding box center [417, 239] width 9 height 9
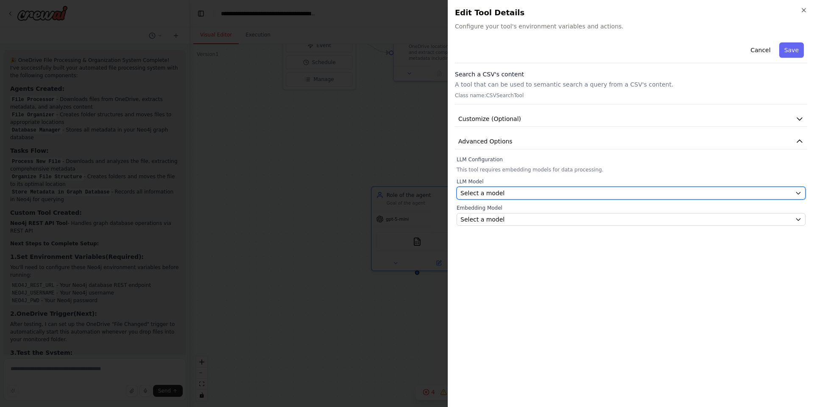
click at [516, 194] on div "Select a model" at bounding box center [626, 193] width 331 height 8
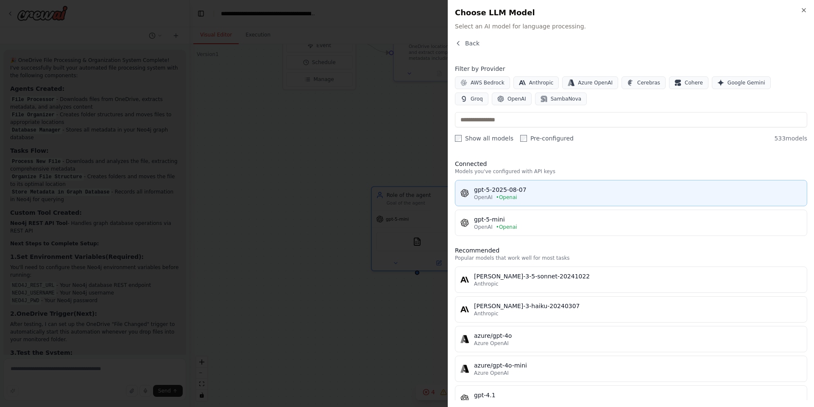
click at [552, 188] on div "gpt-5-2025-08-07" at bounding box center [638, 189] width 328 height 8
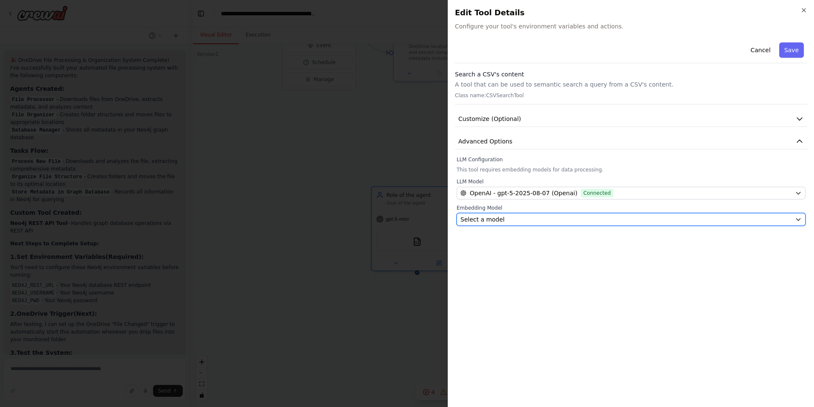
click at [540, 218] on div "Select a model" at bounding box center [626, 219] width 331 height 8
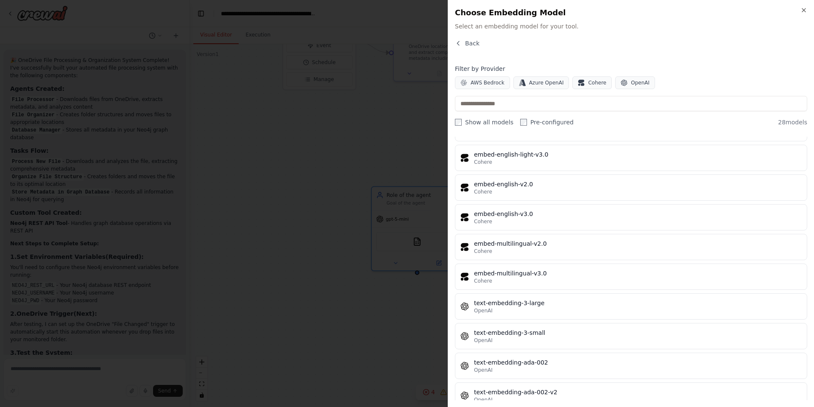
scroll to position [626, 0]
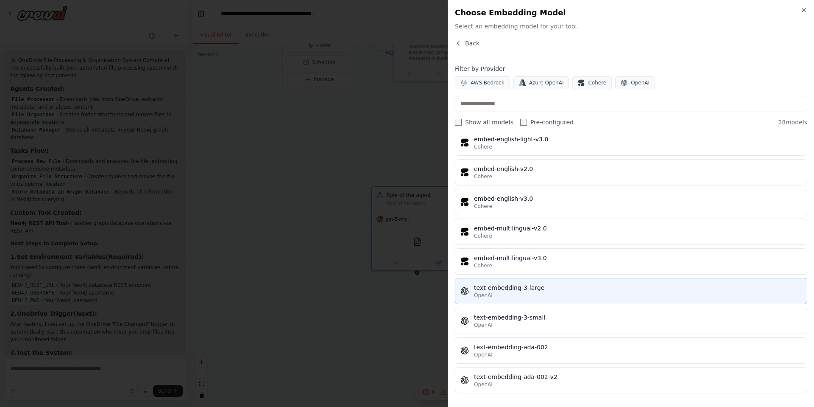
click at [618, 287] on div "text-embedding-3-large" at bounding box center [638, 287] width 328 height 8
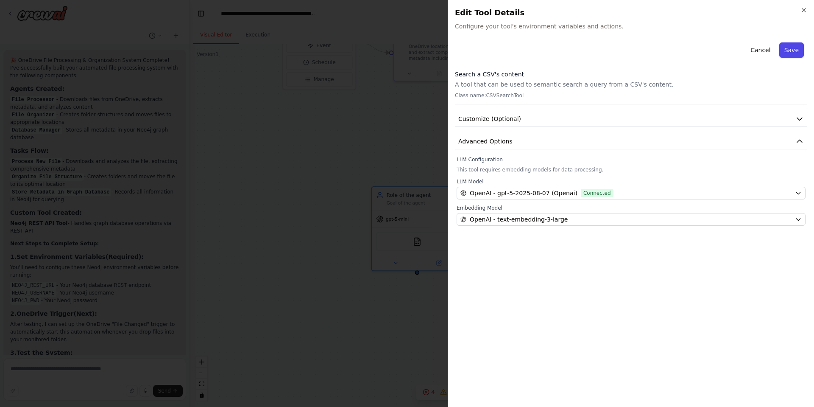
click at [800, 44] on button "Save" at bounding box center [792, 49] width 25 height 15
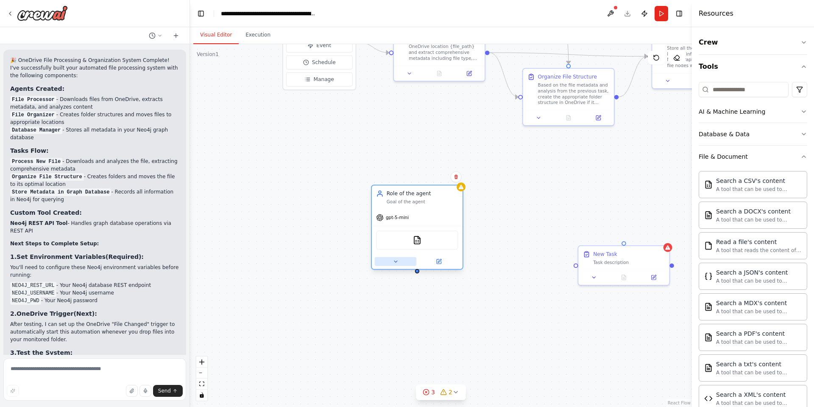
click at [400, 263] on button at bounding box center [396, 261] width 42 height 9
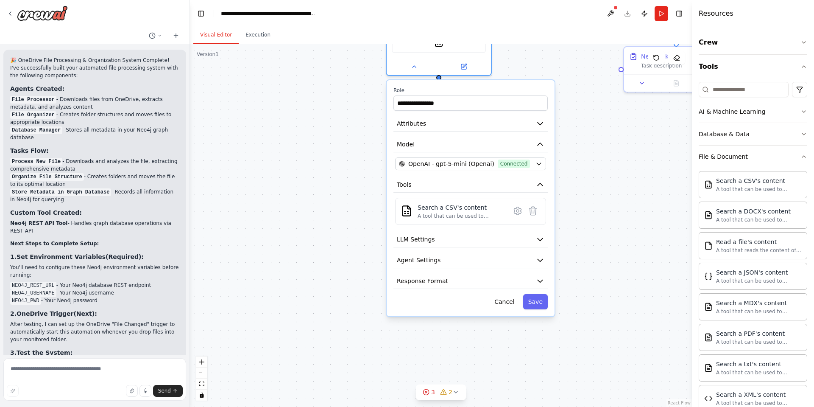
drag, startPoint x: 562, startPoint y: 297, endPoint x: 589, endPoint y: 121, distance: 178.2
click at [589, 121] on div ".deletable-edge-delete-btn { width: 20px; height: 20px; border: 0px solid #ffff…" at bounding box center [441, 225] width 502 height 363
click at [517, 213] on icon at bounding box center [517, 211] width 7 height 8
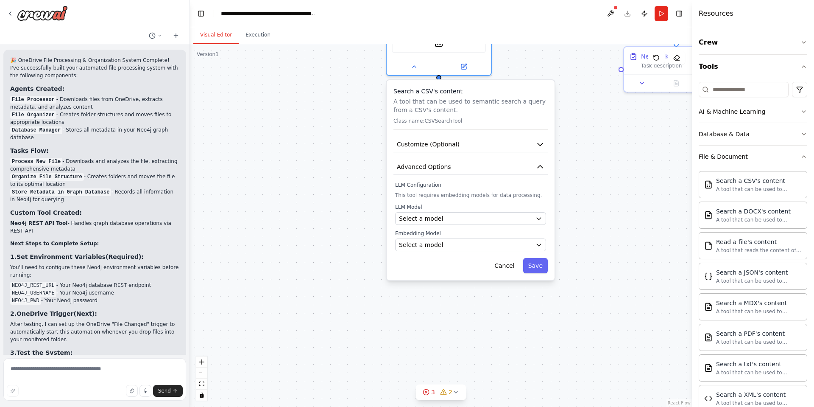
click at [611, 226] on div ".deletable-edge-delete-btn { width: 20px; height: 20px; border: 0px solid #ffff…" at bounding box center [441, 225] width 502 height 363
click at [539, 271] on button "Save" at bounding box center [535, 265] width 25 height 15
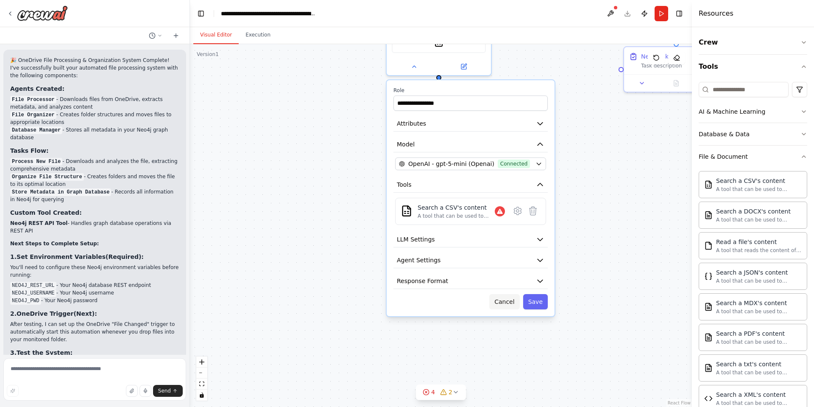
click at [510, 302] on button "Cancel" at bounding box center [505, 301] width 30 height 15
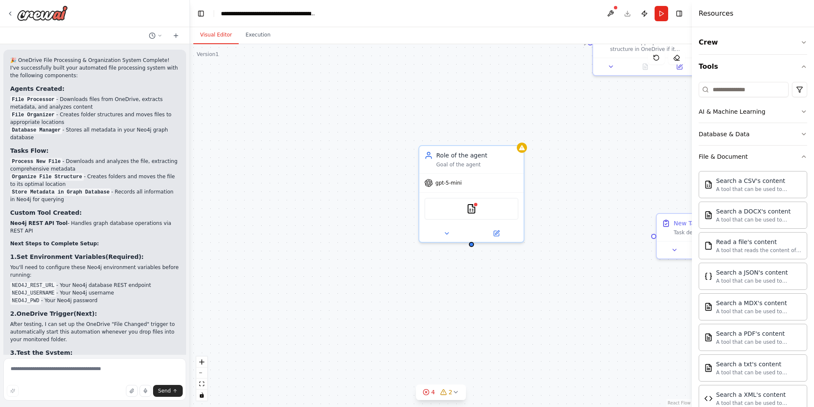
drag, startPoint x: 471, startPoint y: 161, endPoint x: 504, endPoint y: 330, distance: 172.9
click at [504, 330] on div ".deletable-edge-delete-btn { width: 20px; height: 20px; border: 0px solid #ffff…" at bounding box center [441, 225] width 502 height 363
